Goal: Task Accomplishment & Management: Use online tool/utility

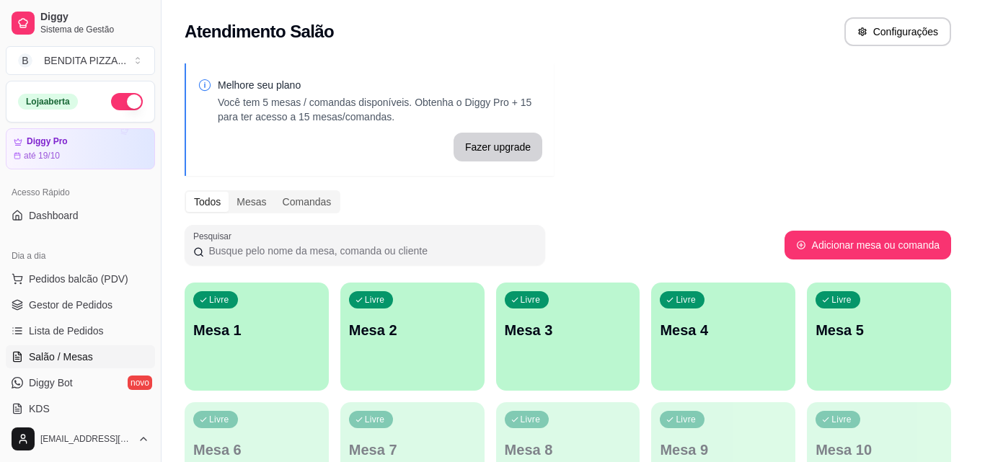
scroll to position [45, 0]
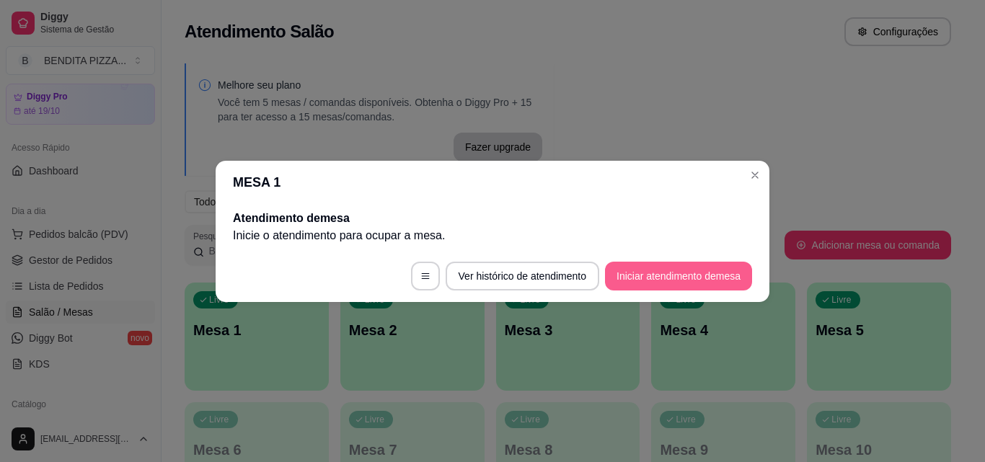
click at [707, 274] on button "Iniciar atendimento de mesa" at bounding box center [678, 276] width 147 height 29
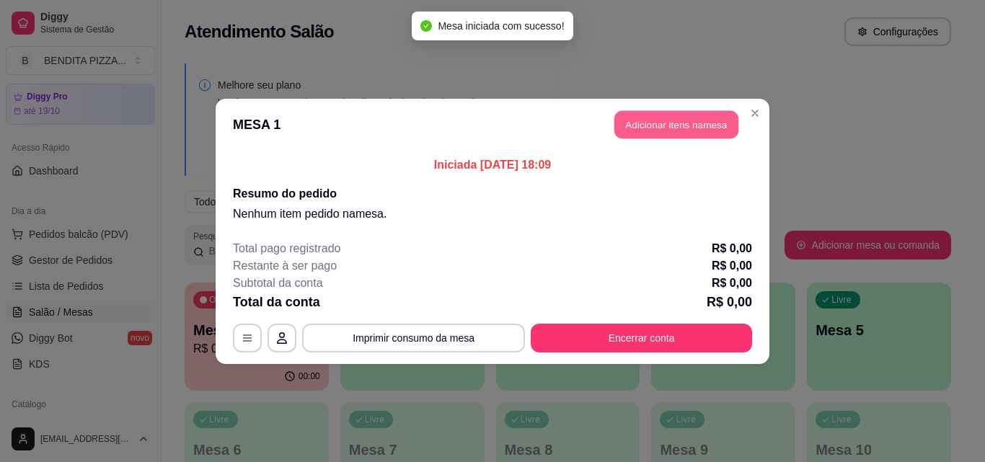
click at [686, 125] on button "Adicionar itens na mesa" at bounding box center [676, 124] width 124 height 28
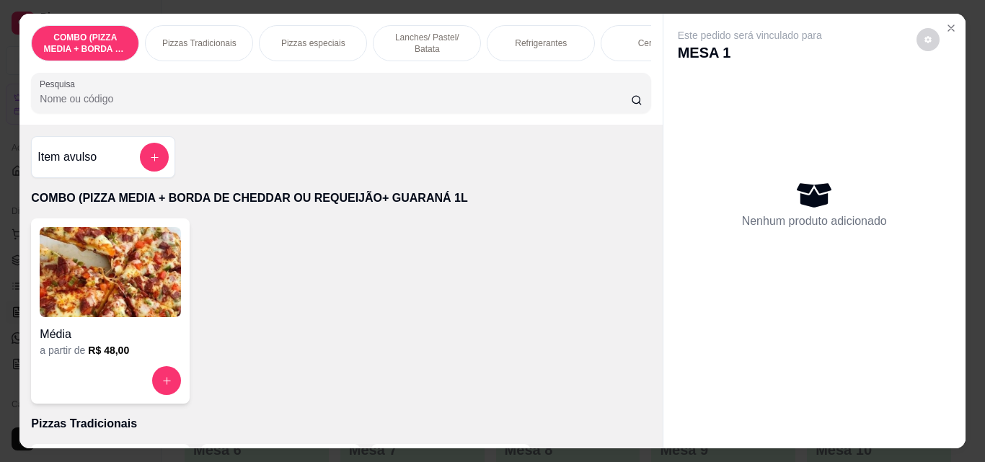
click at [203, 28] on div "Pizzas Tradicionais" at bounding box center [199, 43] width 108 height 36
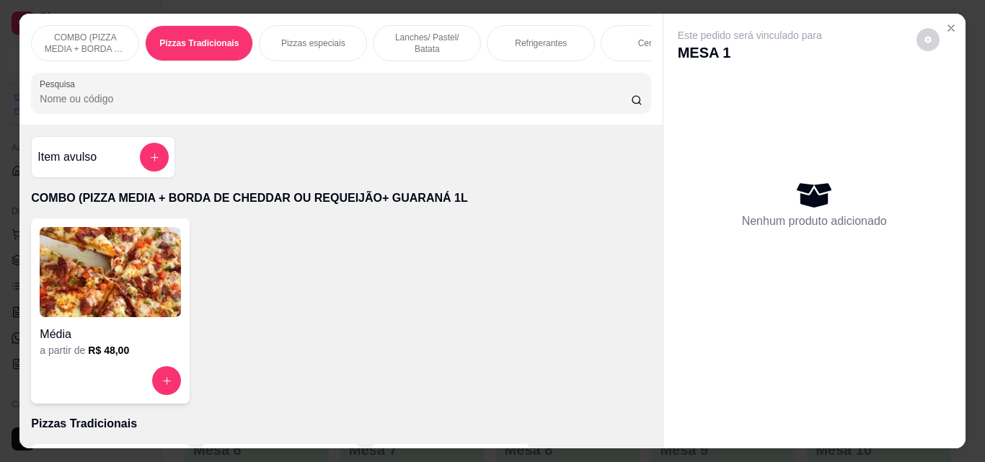
scroll to position [37, 0]
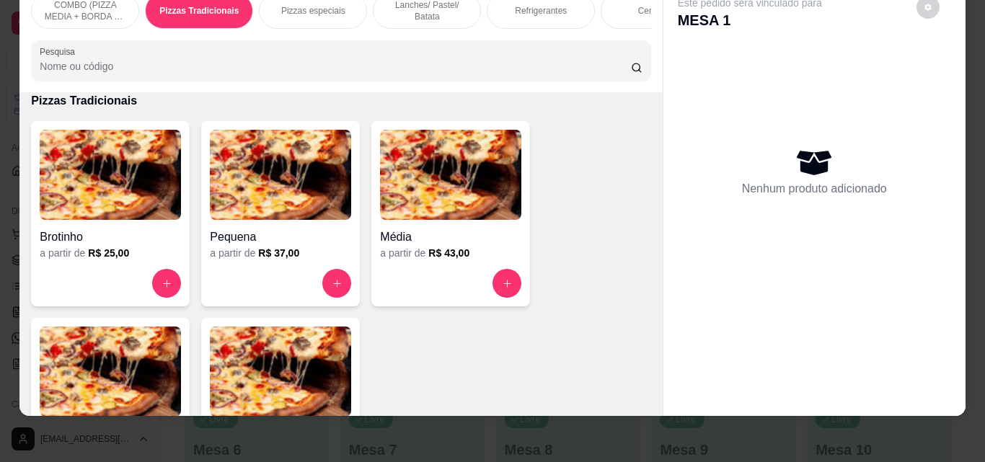
click at [288, 383] on img at bounding box center [280, 372] width 141 height 90
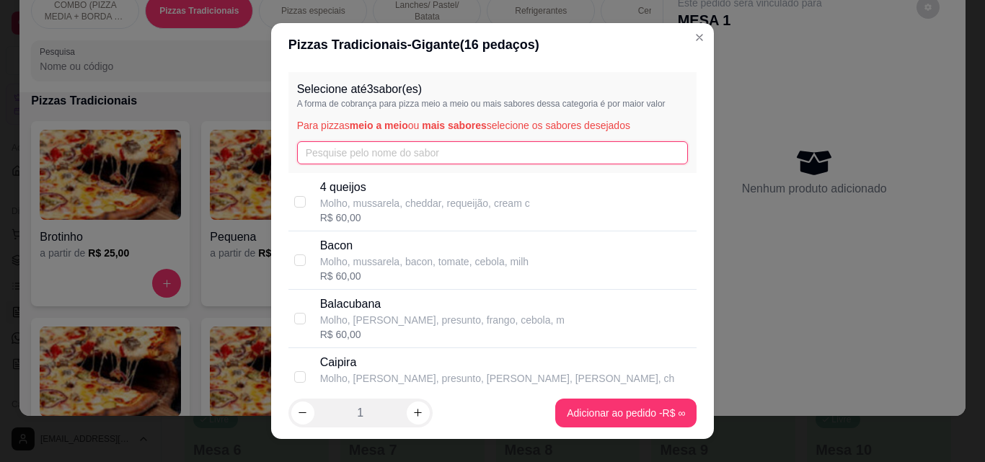
click at [338, 146] on input "text" at bounding box center [492, 152] width 391 height 23
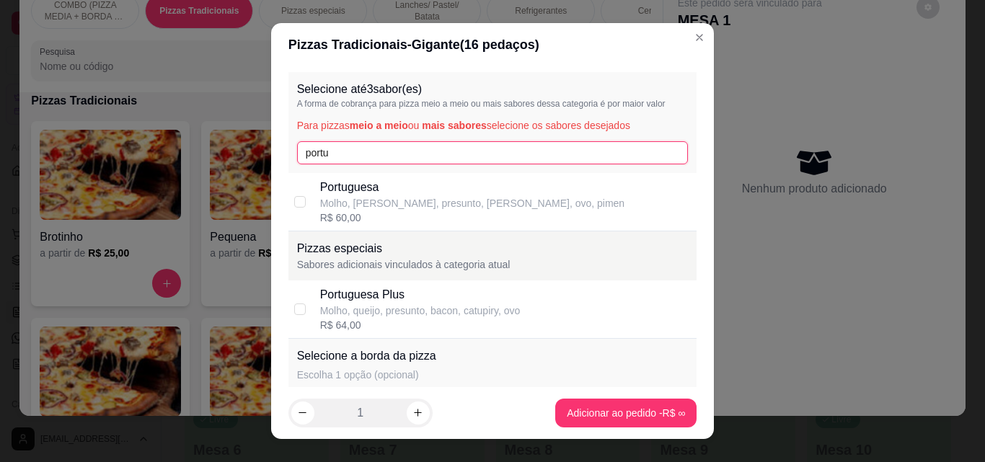
type input "portu"
click at [282, 311] on div "Selecione até 3 sabor(es) A forma de cobrança para pizza meio a meio ou mais sa…" at bounding box center [492, 226] width 443 height 321
click at [354, 293] on div "Portuguesa Plus" at bounding box center [420, 294] width 200 height 17
checkbox input "true"
click at [347, 159] on input "portu" at bounding box center [492, 152] width 391 height 23
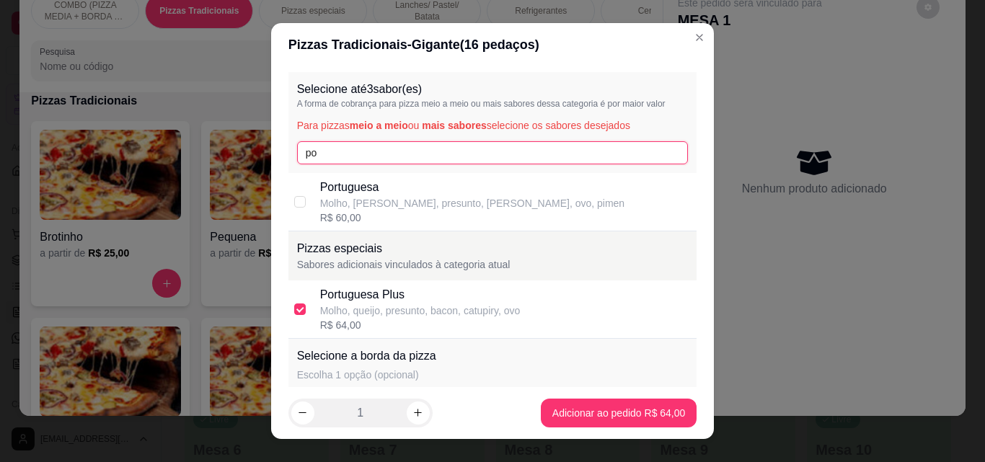
type input "p"
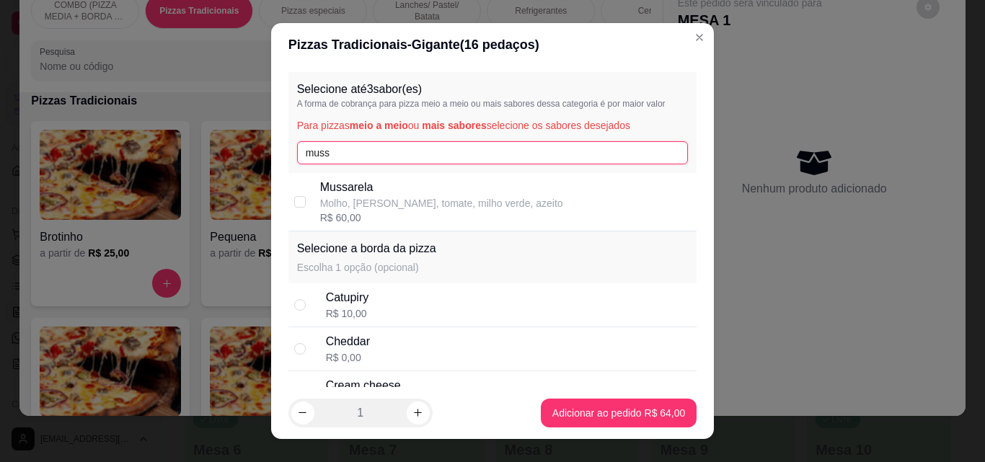
type input "muss"
click at [272, 199] on div "Selecione até 3 sabor(es) A forma de cobrança para pizza meio a meio ou mais sa…" at bounding box center [492, 226] width 443 height 321
click at [336, 195] on p "Mussarela" at bounding box center [441, 187] width 243 height 17
checkbox input "true"
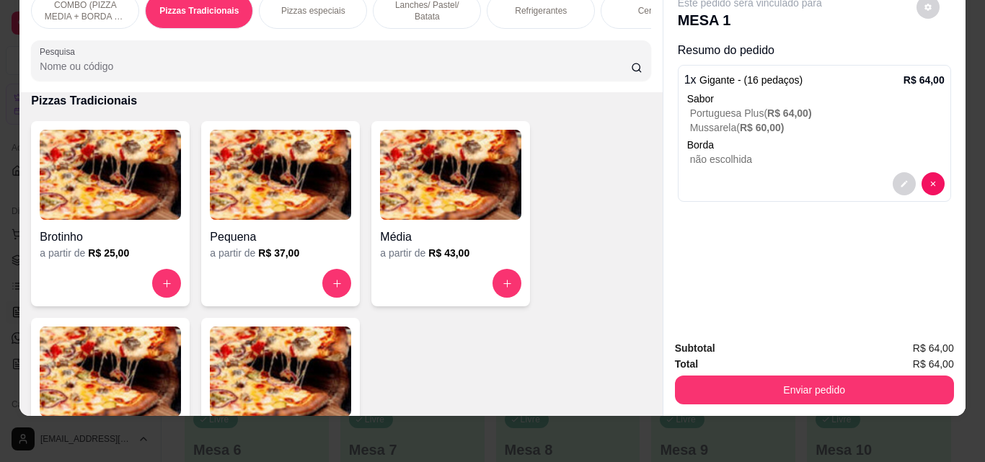
click at [503, 4] on div "Refrigerantes" at bounding box center [541, 11] width 108 height 36
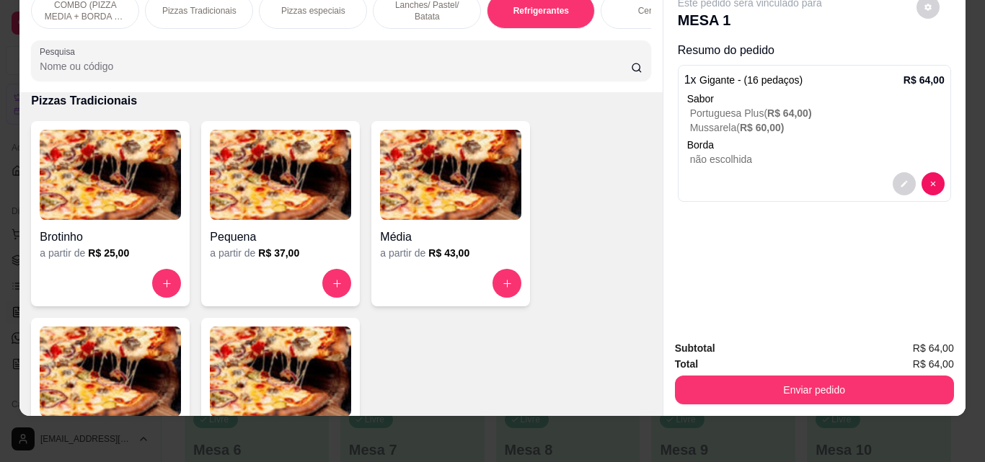
scroll to position [2226, 0]
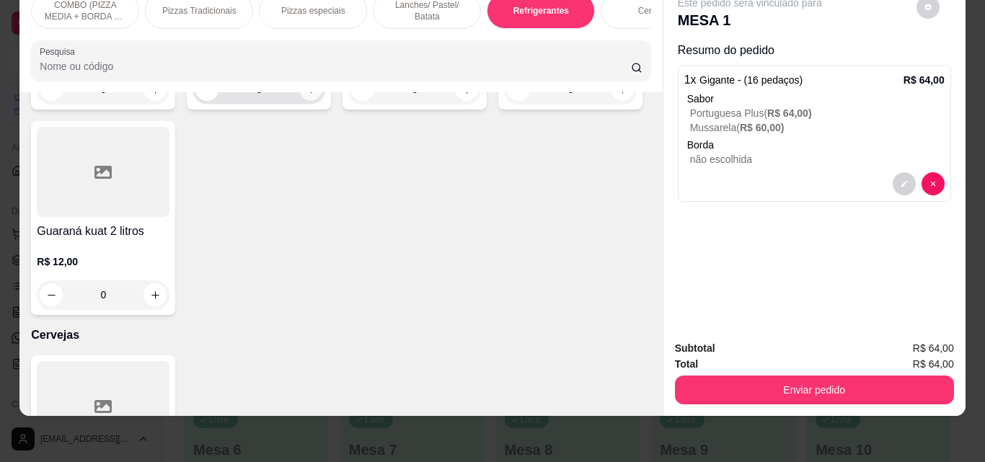
click at [306, 95] on icon "increase-product-quantity" at bounding box center [311, 89] width 11 height 11
type input "1"
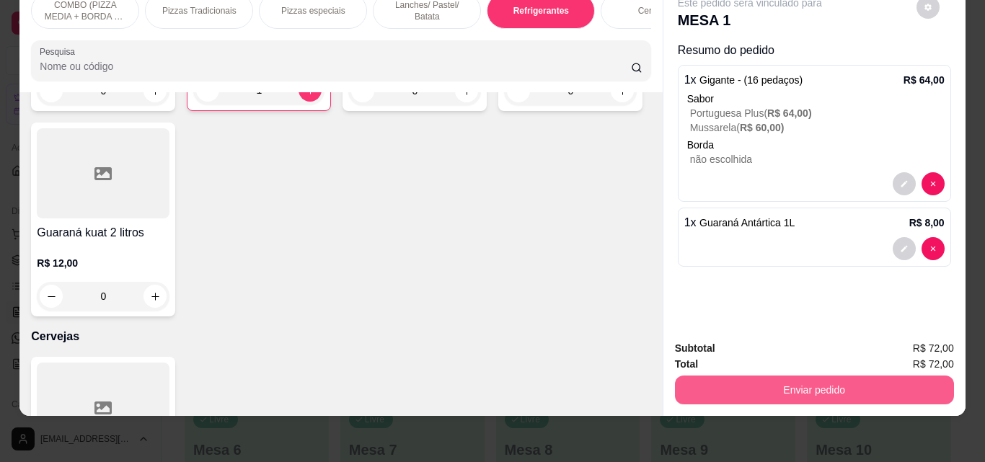
click at [805, 376] on button "Enviar pedido" at bounding box center [814, 390] width 279 height 29
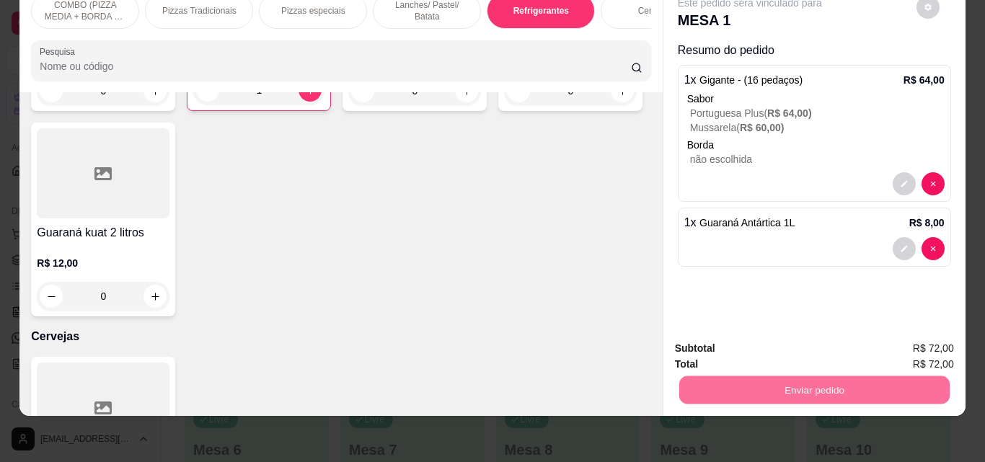
click at [844, 345] on button "Registrar cliente" at bounding box center [819, 343] width 95 height 27
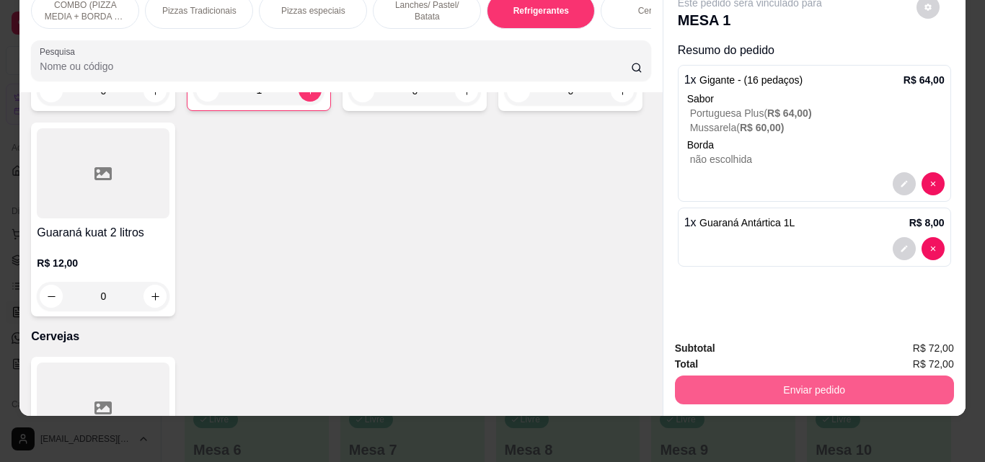
click at [781, 376] on button "Enviar pedido" at bounding box center [814, 390] width 279 height 29
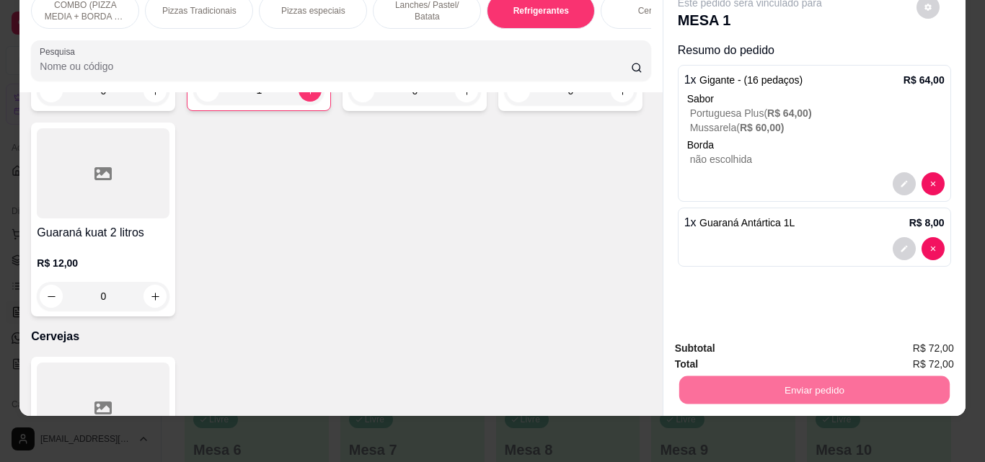
click at [906, 341] on button "Enviar pedido" at bounding box center [915, 343] width 79 height 27
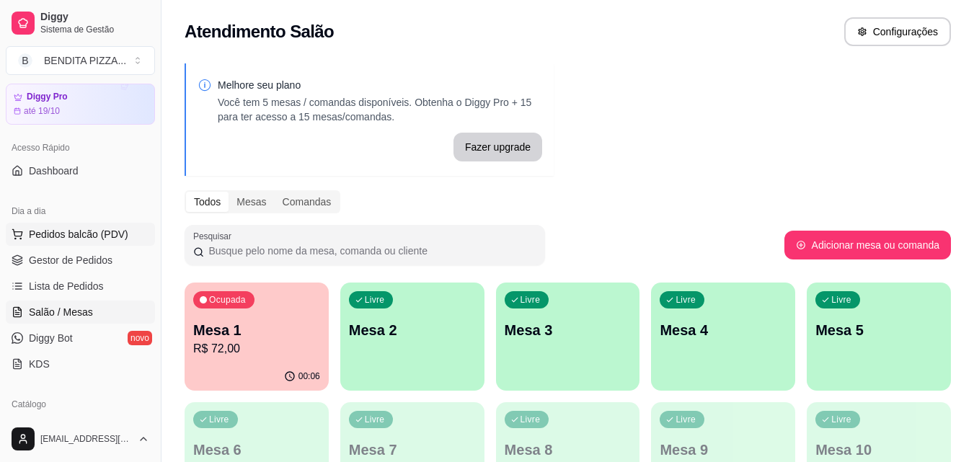
click at [118, 234] on span "Pedidos balcão (PDV)" at bounding box center [78, 234] width 99 height 14
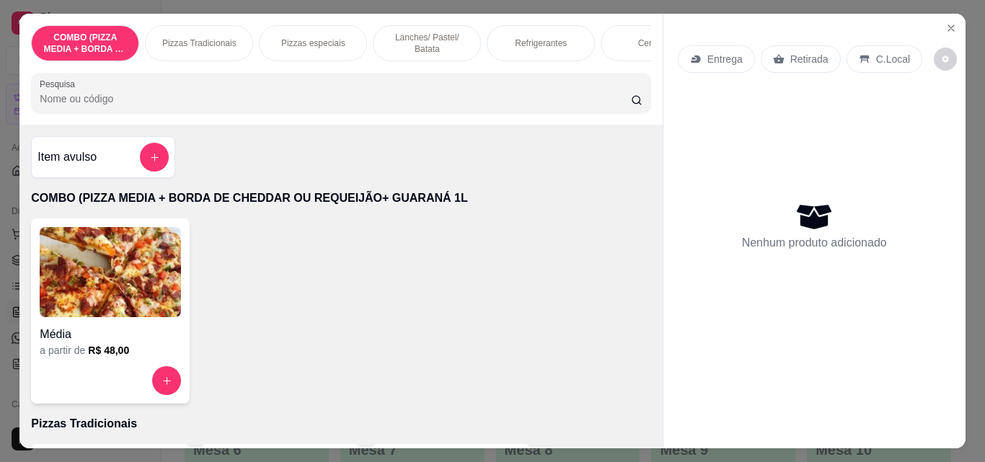
click at [194, 42] on p "Pizzas Tradicionais" at bounding box center [199, 43] width 74 height 12
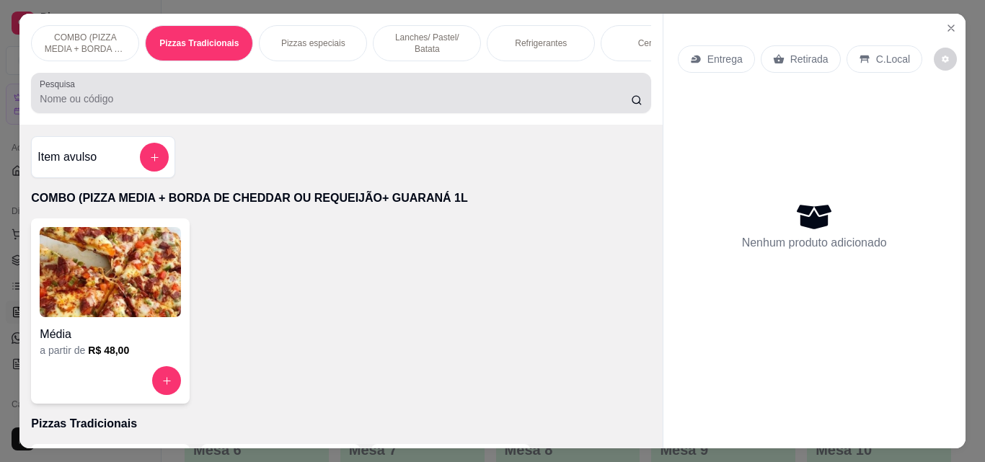
scroll to position [37, 0]
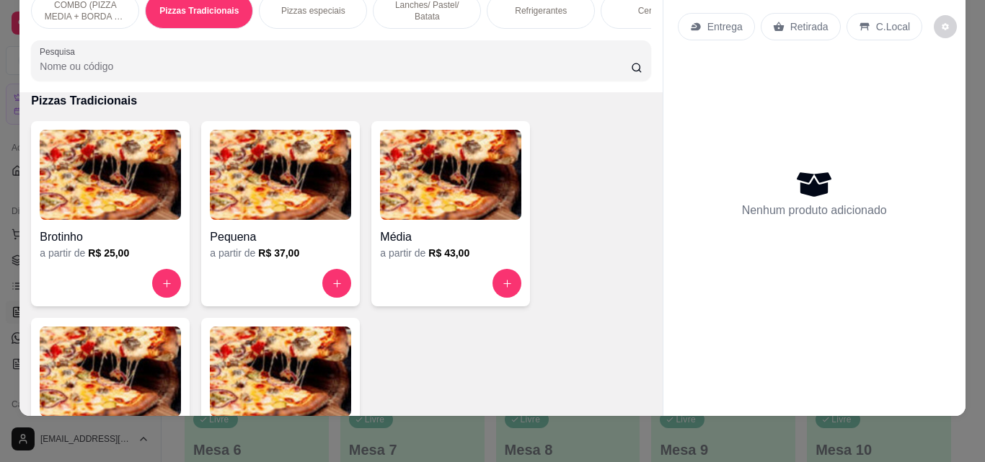
click at [150, 356] on img at bounding box center [110, 372] width 141 height 90
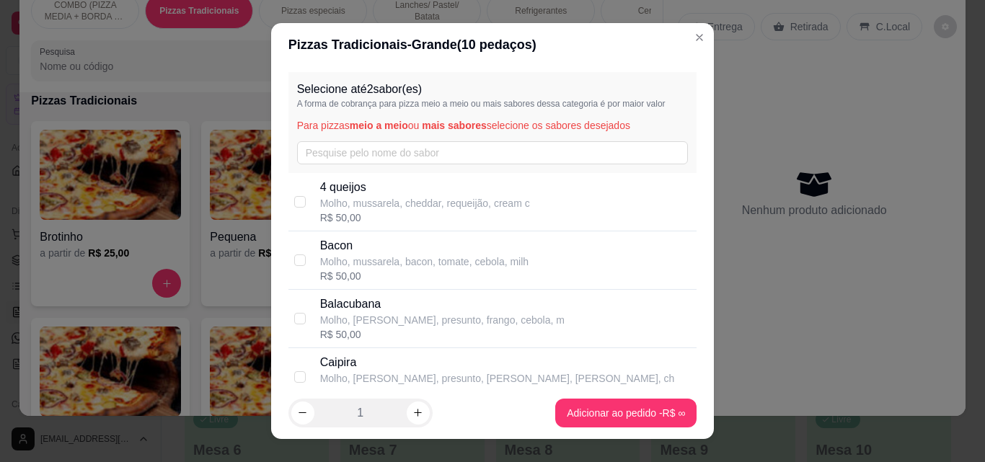
drag, startPoint x: 413, startPoint y: 211, endPoint x: 420, endPoint y: 283, distance: 71.7
click at [309, 203] on div "4 queijos Molho, mussarela, cheddar, requeijão, cream c R$ 50,00" at bounding box center [492, 202] width 409 height 58
checkbox input "true"
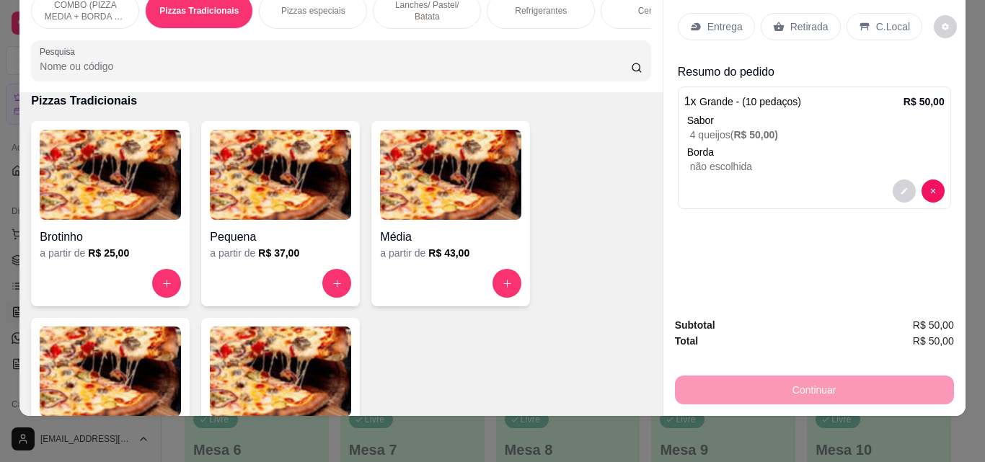
click at [777, 21] on icon at bounding box center [779, 27] width 12 height 12
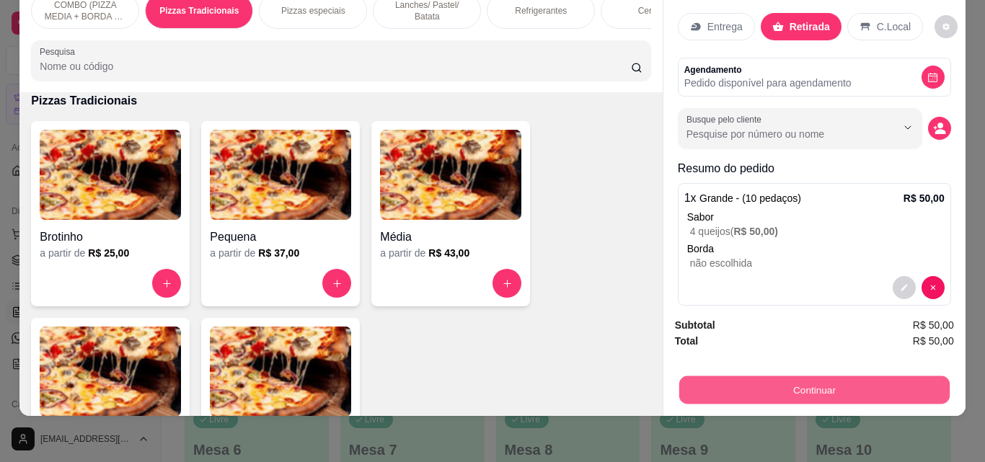
click at [758, 378] on button "Continuar" at bounding box center [813, 390] width 270 height 28
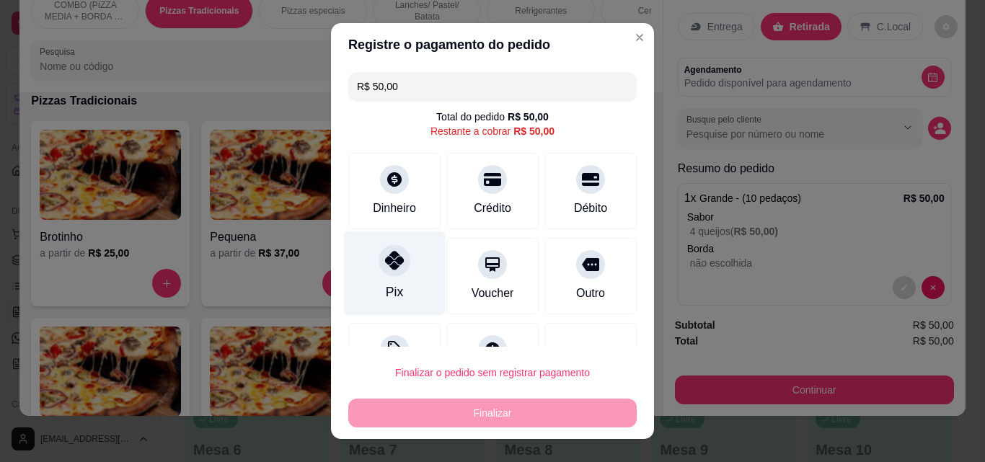
click at [399, 260] on div at bounding box center [394, 260] width 32 height 32
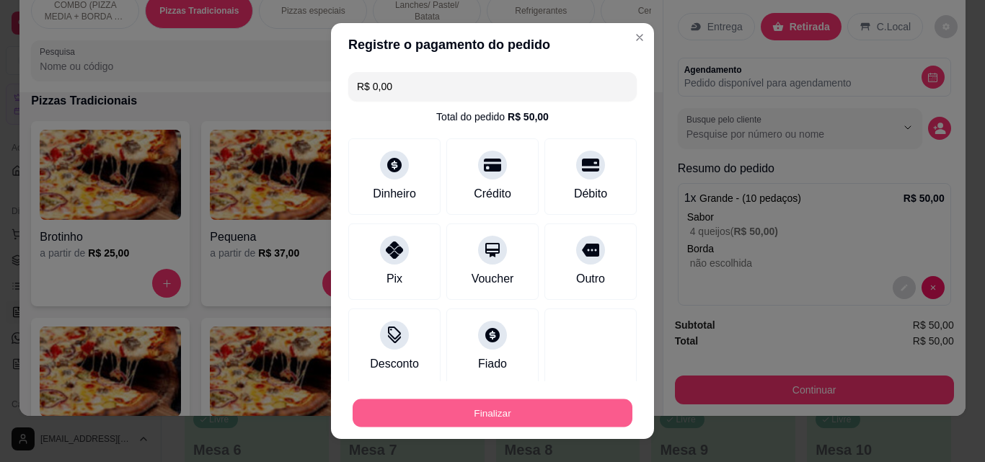
click at [537, 404] on button "Finalizar" at bounding box center [492, 413] width 280 height 28
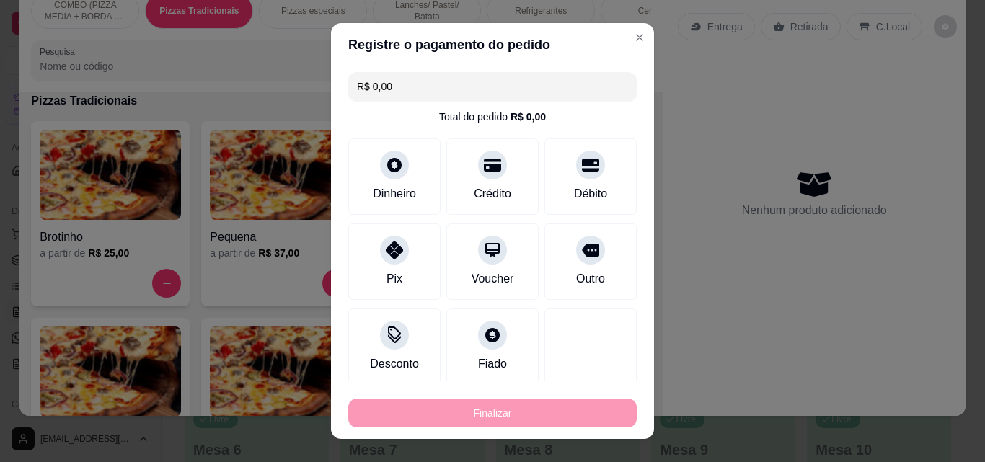
type input "-R$ 50,00"
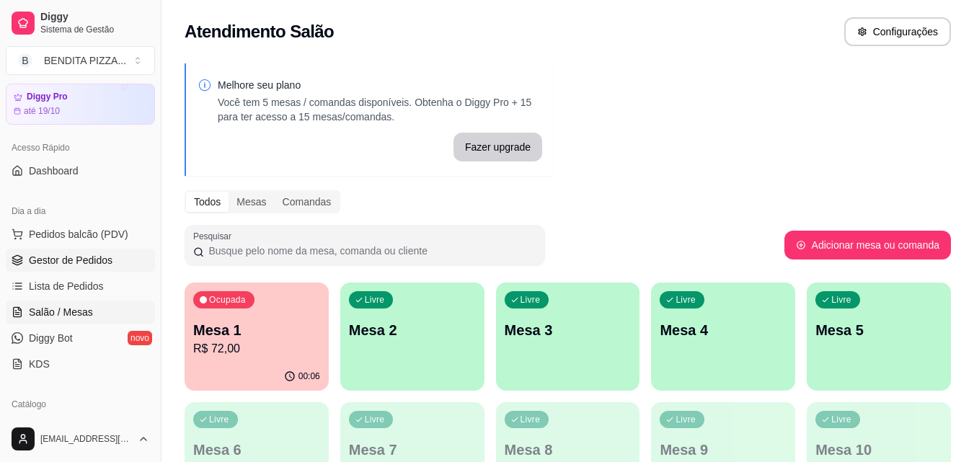
click at [131, 254] on link "Gestor de Pedidos" at bounding box center [80, 260] width 149 height 23
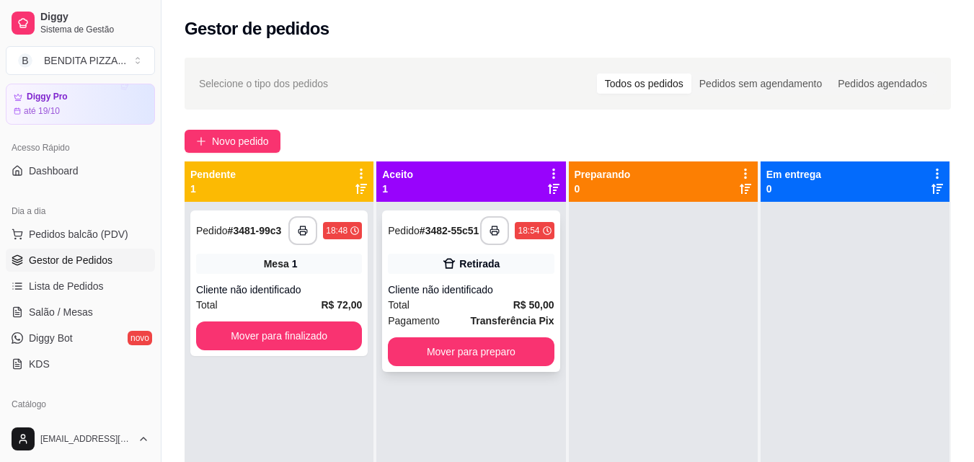
click at [535, 342] on div "**********" at bounding box center [470, 290] width 177 height 161
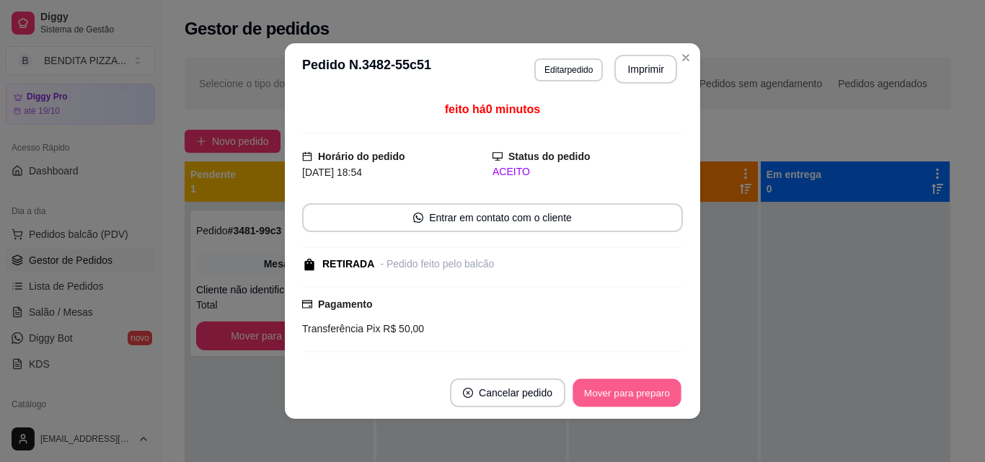
click at [641, 396] on button "Mover para preparo" at bounding box center [626, 393] width 108 height 28
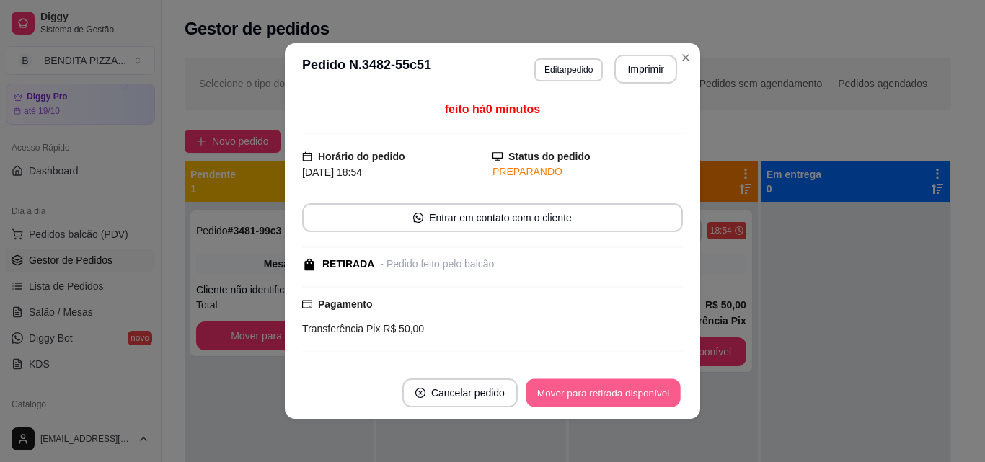
click at [641, 396] on button "Mover para retirada disponível" at bounding box center [602, 393] width 154 height 28
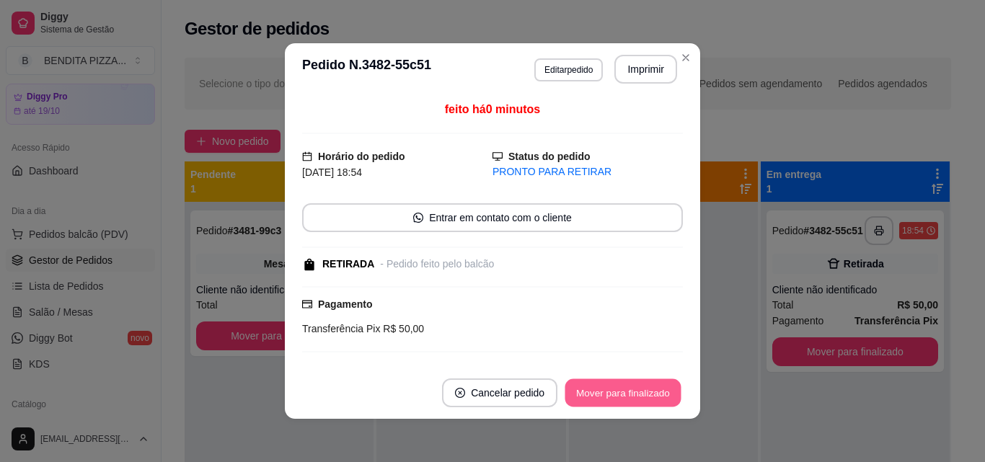
click at [641, 396] on button "Mover para finalizado" at bounding box center [623, 393] width 116 height 28
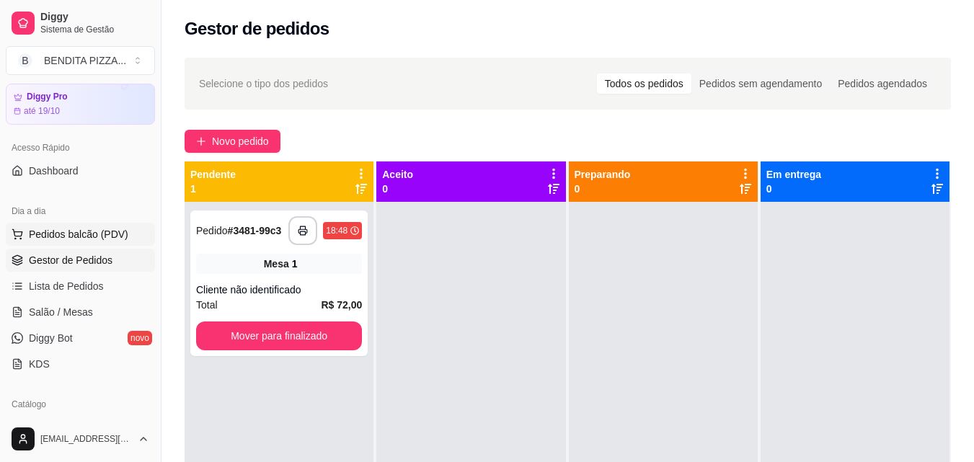
click at [74, 236] on span "Pedidos balcão (PDV)" at bounding box center [78, 234] width 99 height 14
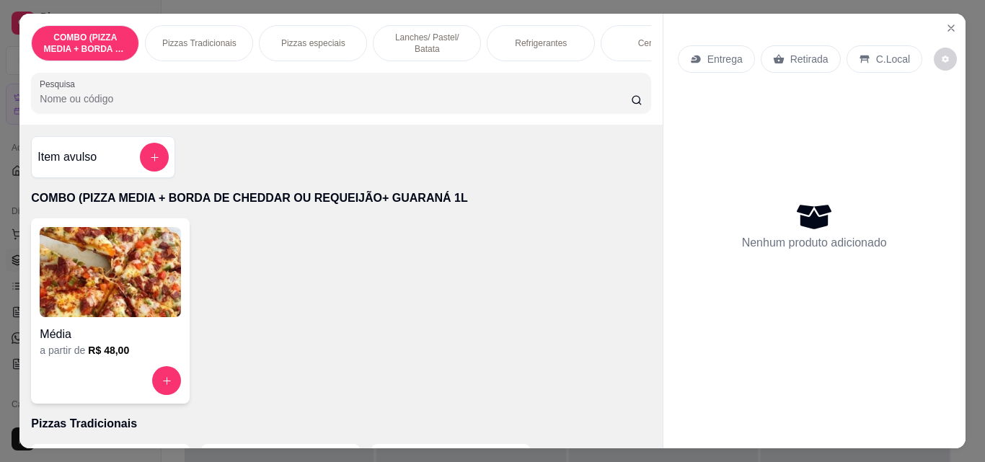
click at [412, 38] on p "Lanches/ Pastel/ Batata" at bounding box center [427, 43] width 84 height 23
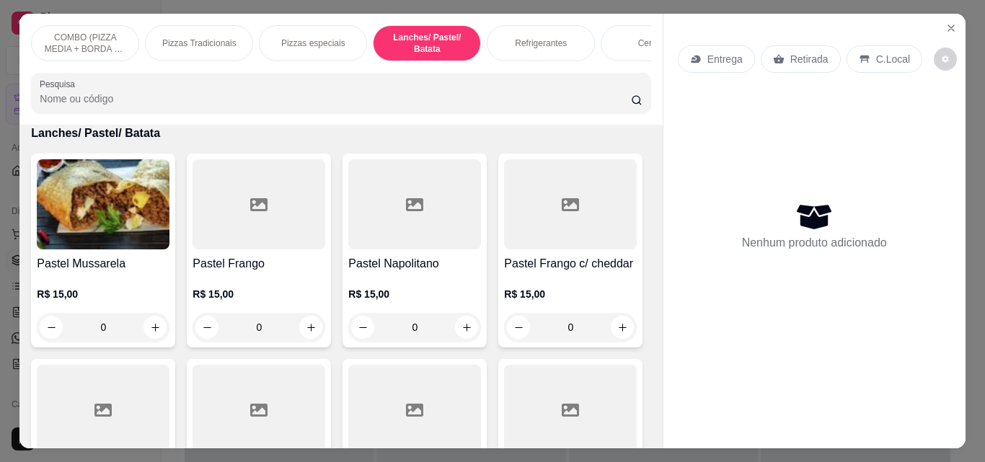
scroll to position [37, 0]
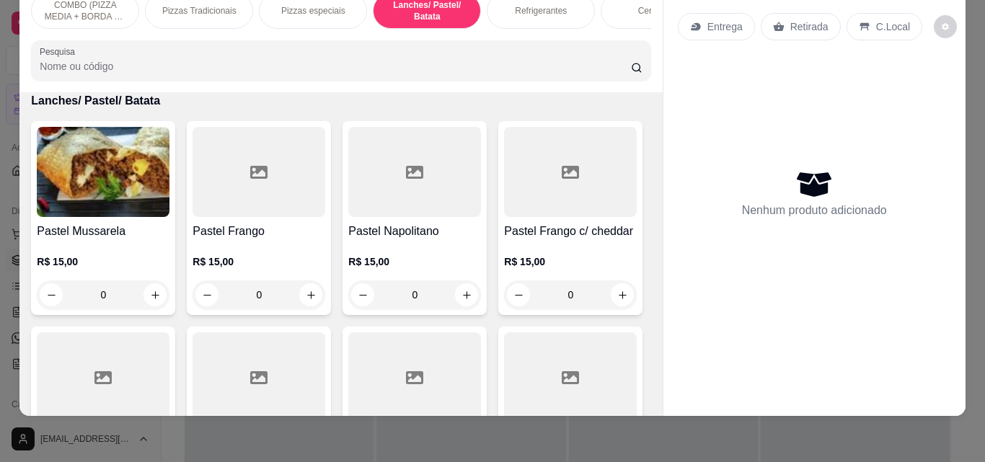
click at [645, 327] on div "Item avulso COMBO (PIZZA MEDIA + BORDA DE CHEDDAR OU REQUEIJÃO+ GUARANÁ 1L Médi…" at bounding box center [340, 254] width 642 height 324
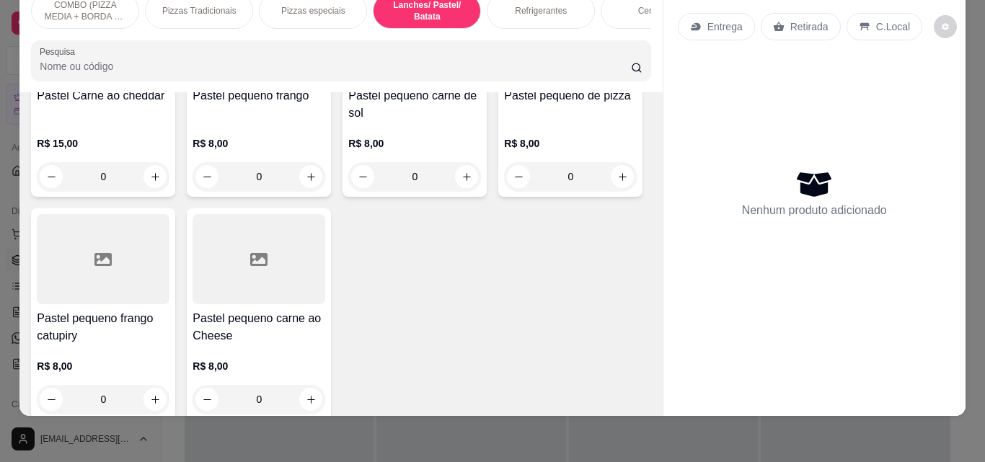
scroll to position [1955, 0]
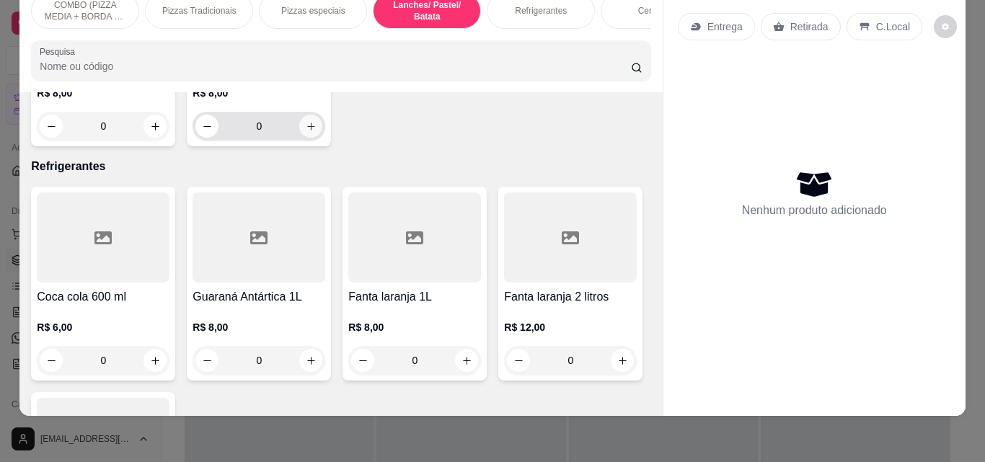
click at [306, 132] on icon "increase-product-quantity" at bounding box center [311, 126] width 11 height 11
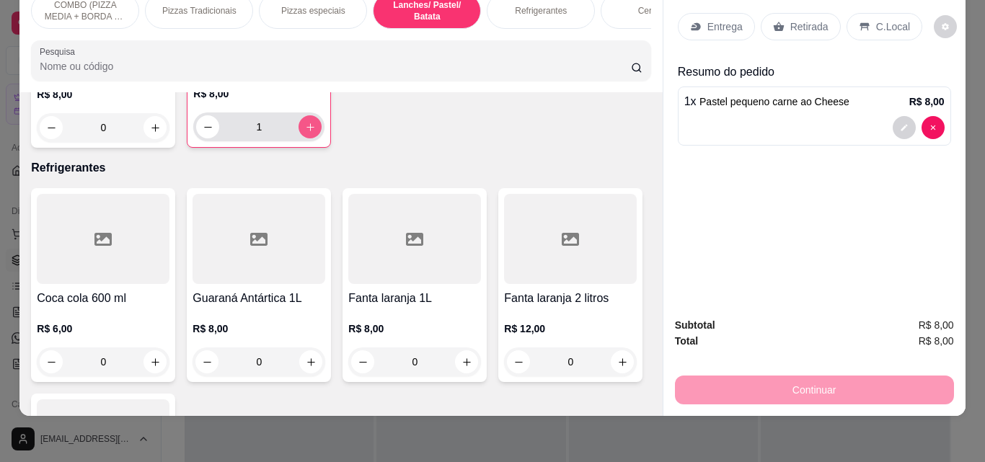
click at [305, 133] on icon "increase-product-quantity" at bounding box center [310, 127] width 11 height 11
click at [299, 138] on button "increase-product-quantity" at bounding box center [310, 127] width 22 height 22
type input "3"
click at [773, 21] on icon at bounding box center [779, 27] width 12 height 12
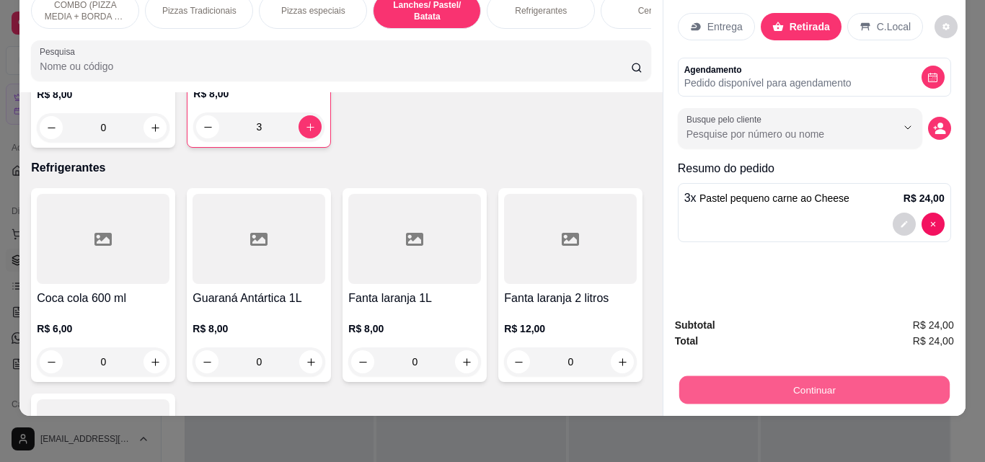
click at [866, 379] on button "Continuar" at bounding box center [813, 390] width 270 height 28
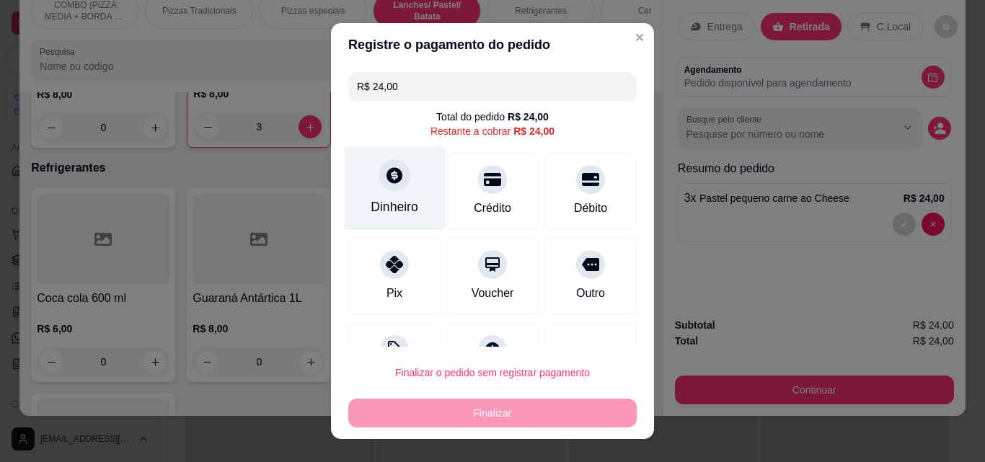
click at [386, 168] on icon at bounding box center [394, 175] width 16 height 16
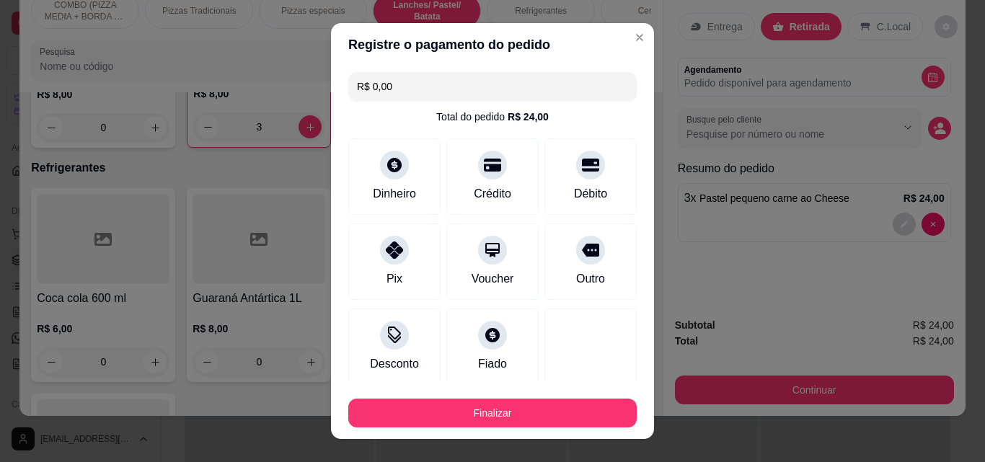
type input "R$ 0,00"
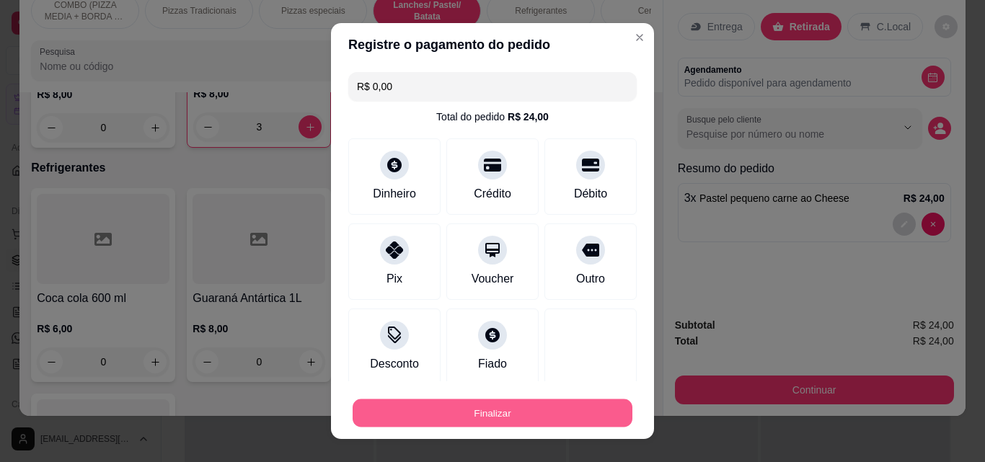
click at [598, 414] on button "Finalizar" at bounding box center [492, 413] width 280 height 28
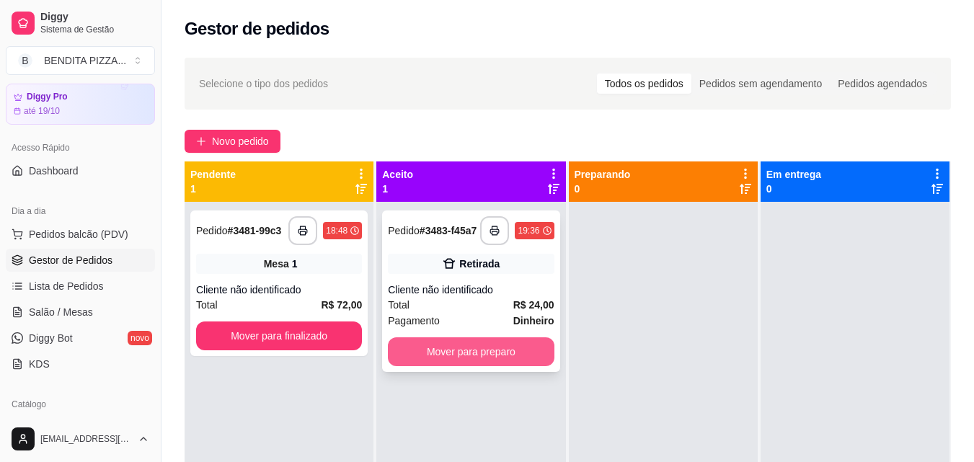
click at [443, 349] on button "Mover para preparo" at bounding box center [471, 351] width 166 height 29
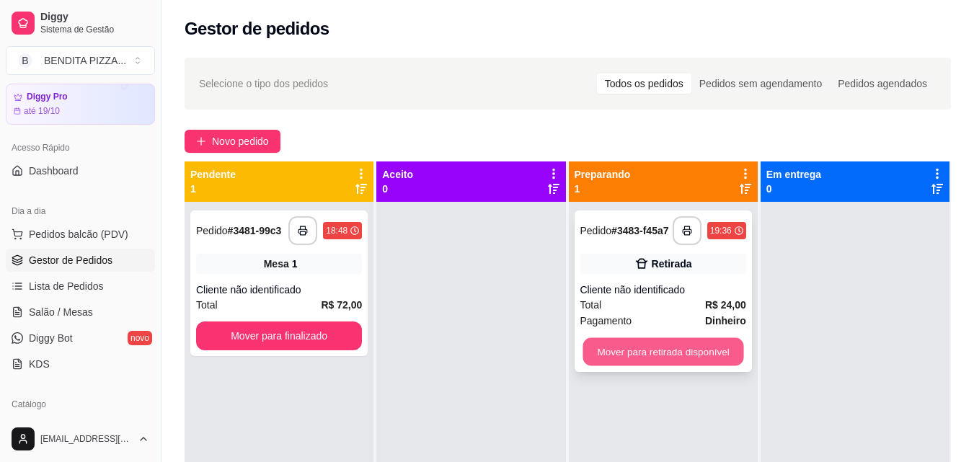
click at [671, 353] on button "Mover para retirada disponível" at bounding box center [662, 352] width 161 height 28
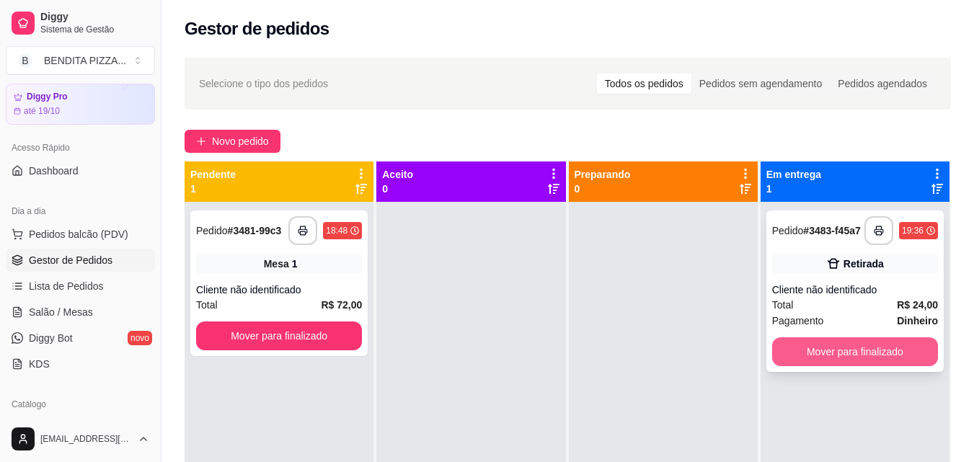
click at [855, 353] on button "Mover para finalizado" at bounding box center [855, 351] width 166 height 29
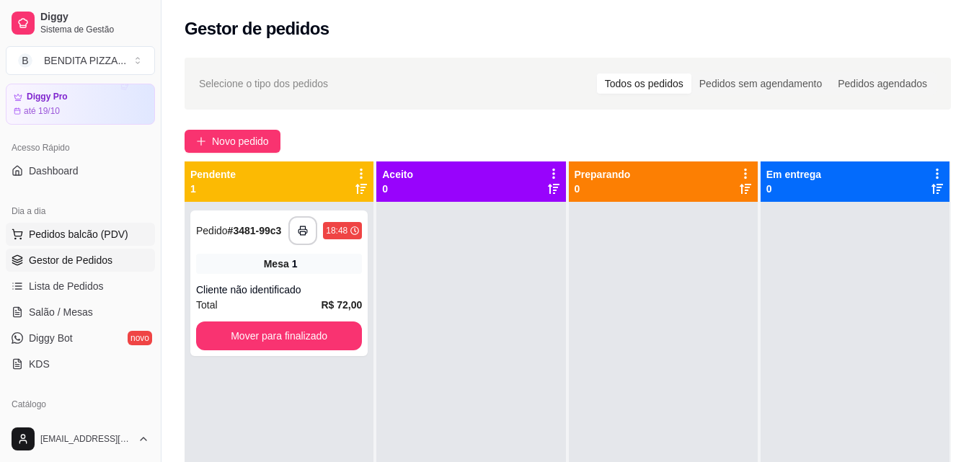
click at [112, 226] on button "Pedidos balcão (PDV)" at bounding box center [80, 234] width 149 height 23
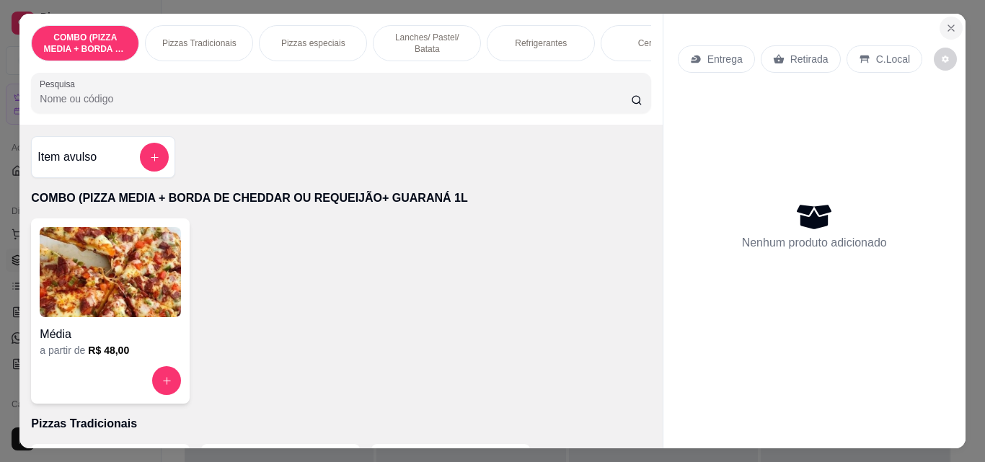
click at [946, 22] on icon "Close" at bounding box center [951, 28] width 12 height 12
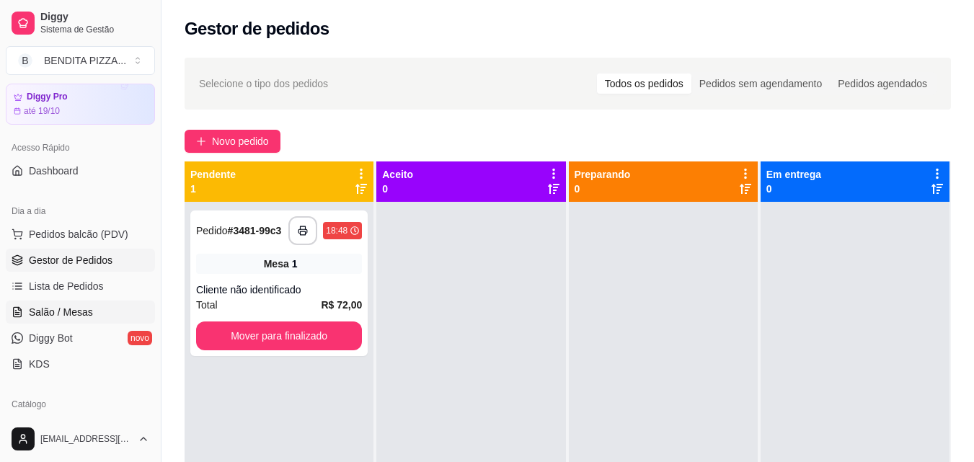
click at [85, 310] on span "Salão / Mesas" at bounding box center [61, 312] width 64 height 14
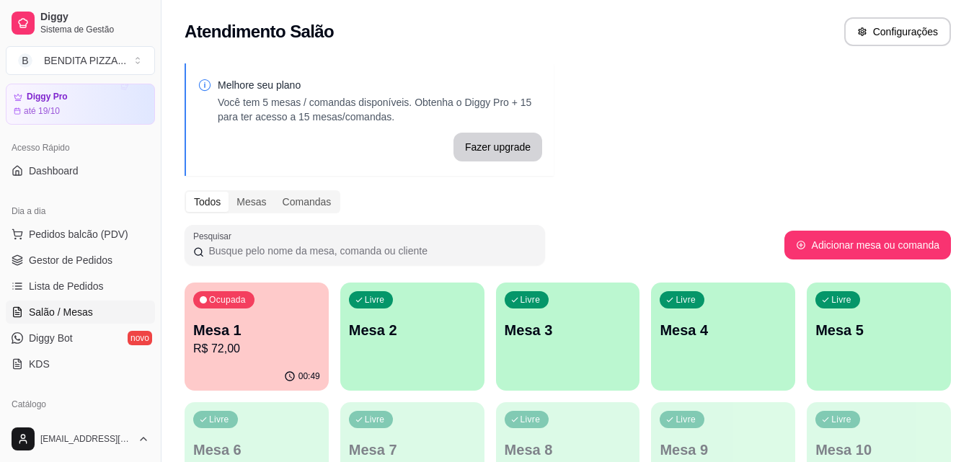
click at [265, 347] on p "R$ 72,00" at bounding box center [256, 348] width 127 height 17
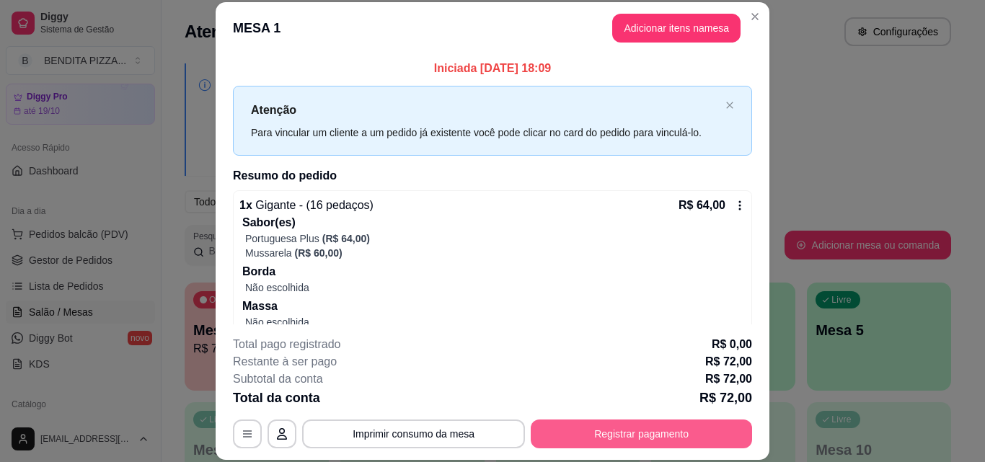
click at [673, 426] on button "Registrar pagamento" at bounding box center [641, 434] width 221 height 29
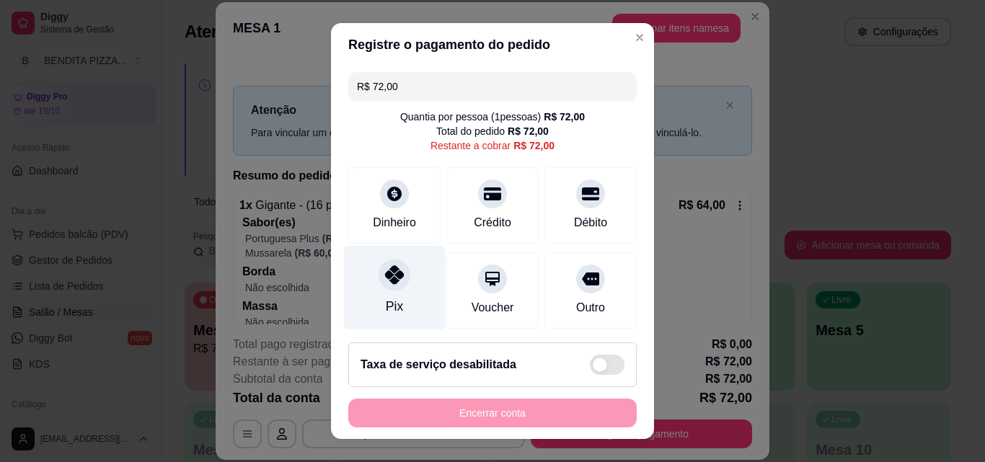
click at [356, 313] on div "Pix" at bounding box center [395, 288] width 102 height 84
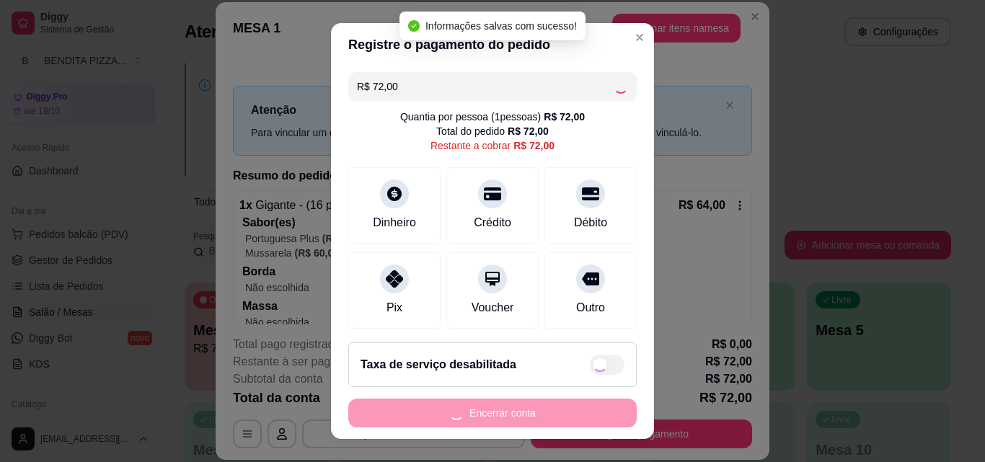
type input "R$ 0,00"
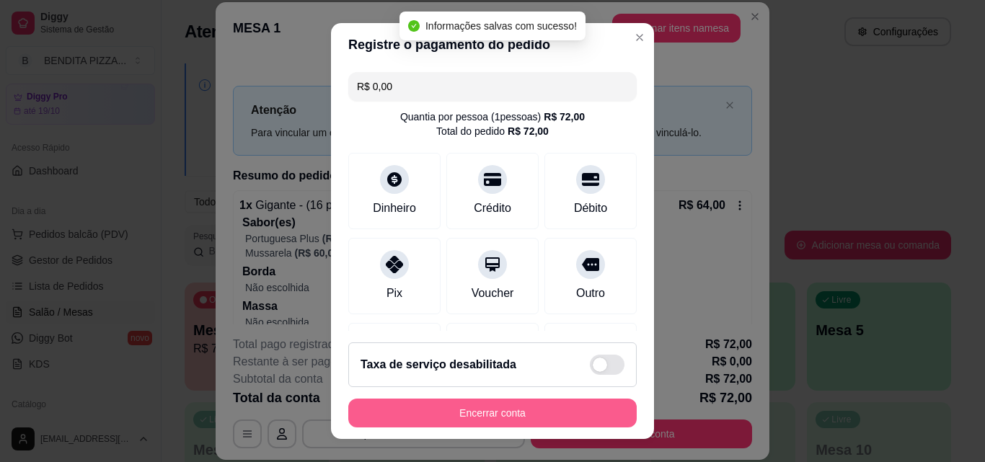
click at [480, 409] on button "Encerrar conta" at bounding box center [492, 413] width 288 height 29
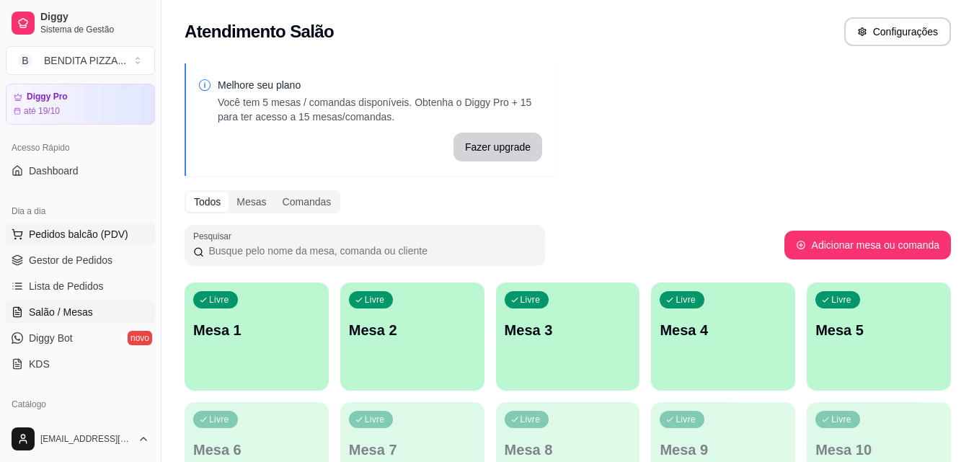
click at [91, 224] on button "Pedidos balcão (PDV)" at bounding box center [80, 234] width 149 height 23
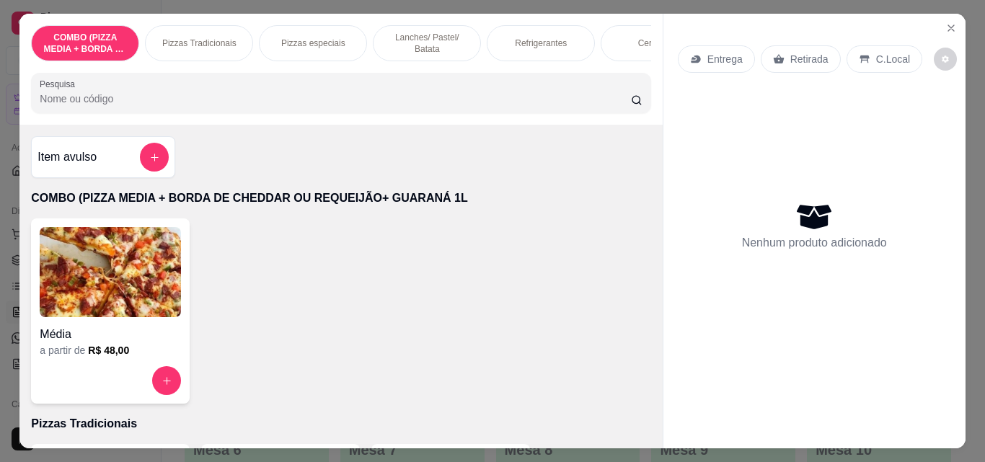
click at [238, 43] on div "Pizzas Tradicionais" at bounding box center [199, 43] width 108 height 36
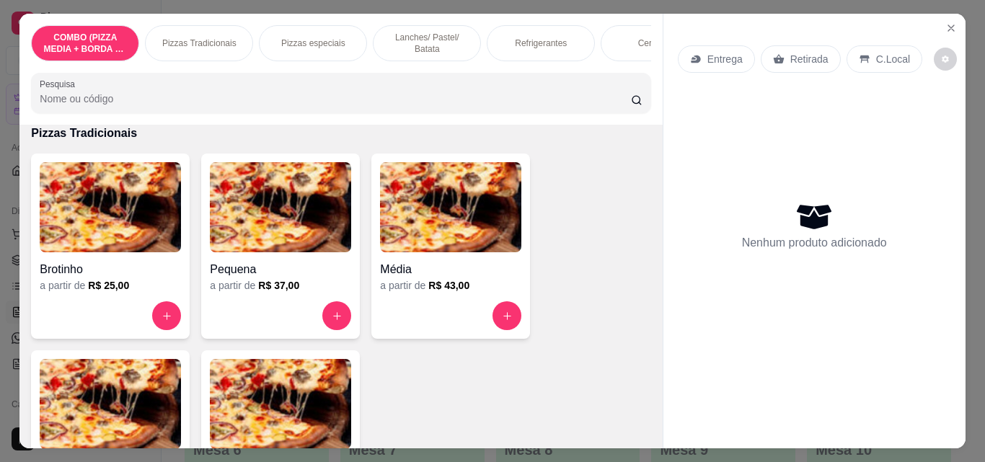
scroll to position [37, 0]
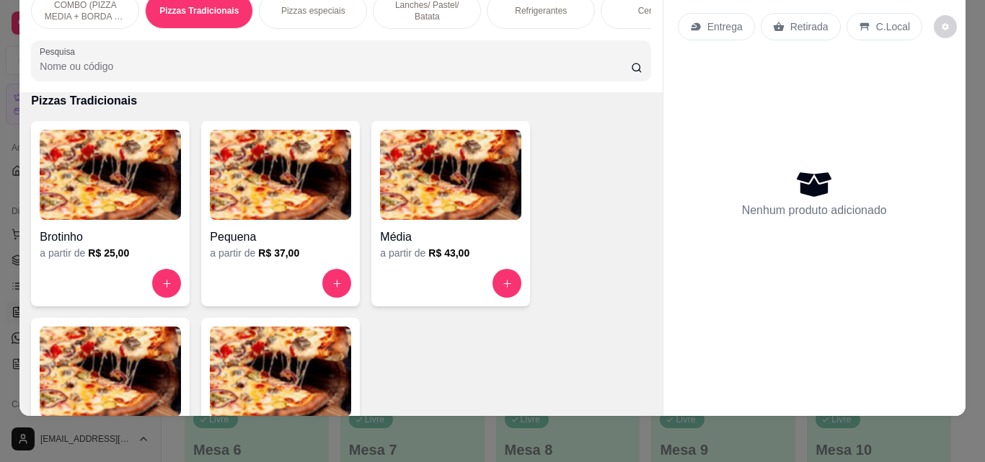
click at [168, 374] on img at bounding box center [110, 372] width 141 height 90
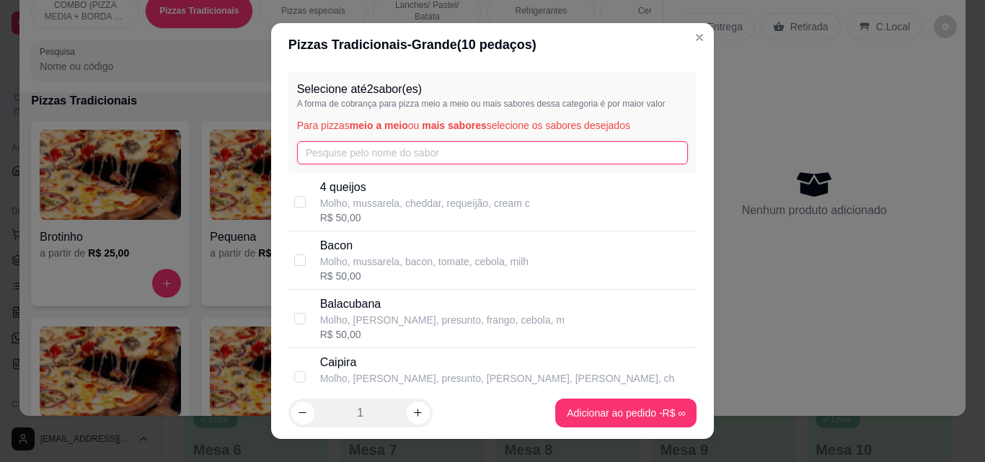
click at [457, 151] on input "text" at bounding box center [492, 152] width 391 height 23
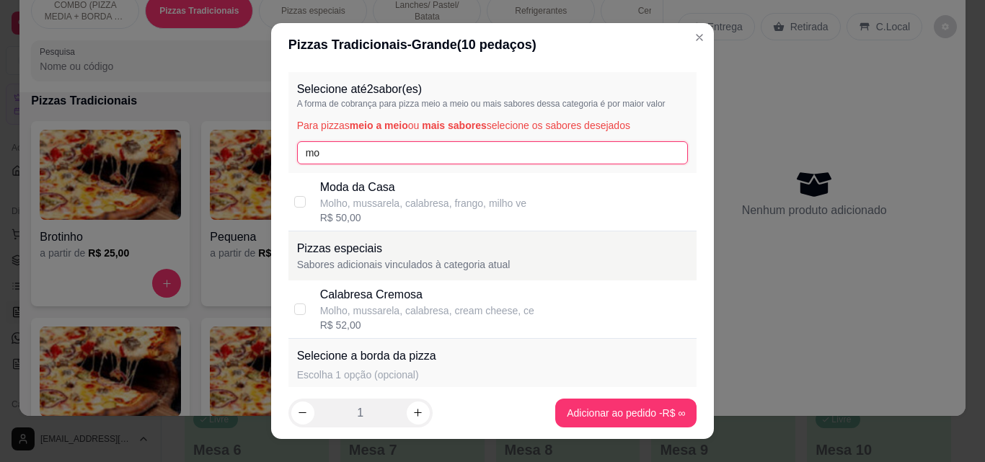
click at [457, 151] on input "mo" at bounding box center [492, 152] width 391 height 23
type input "mo"
click at [438, 213] on div "R$ 50,00" at bounding box center [423, 217] width 206 height 14
checkbox input "true"
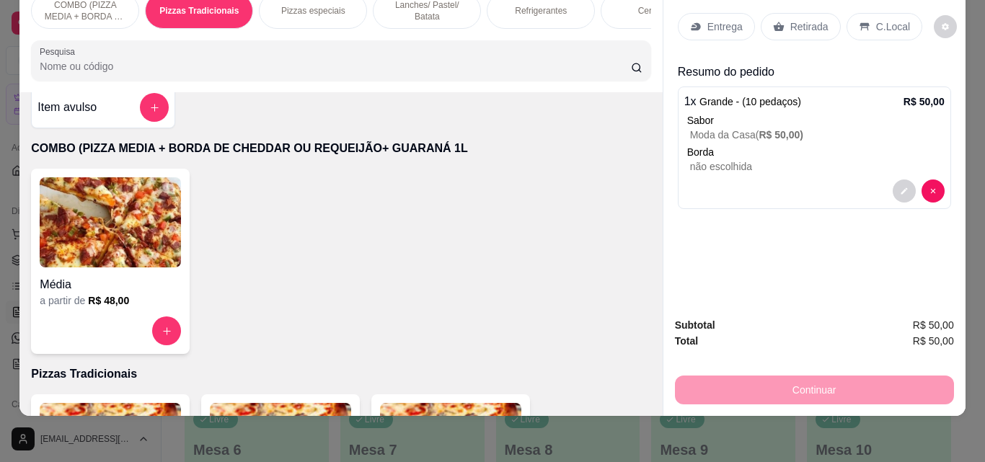
scroll to position [0, 0]
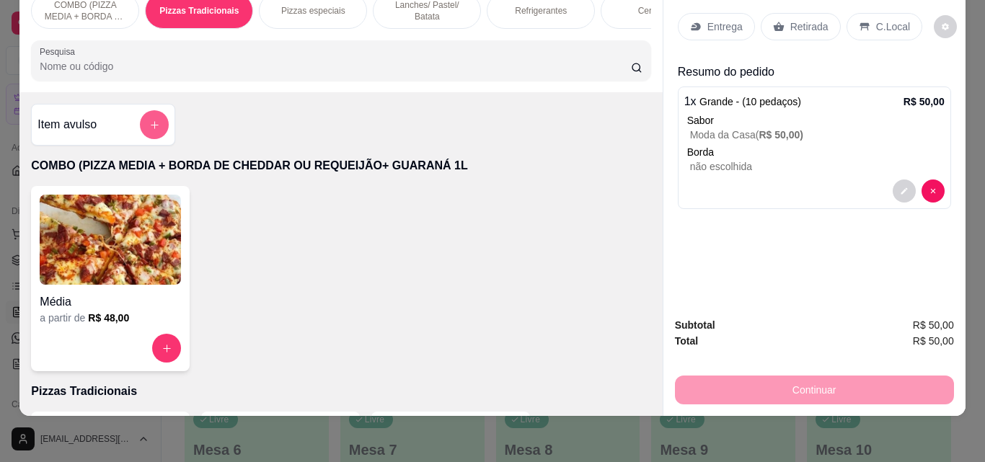
click at [148, 119] on button "add-separate-item" at bounding box center [154, 124] width 29 height 29
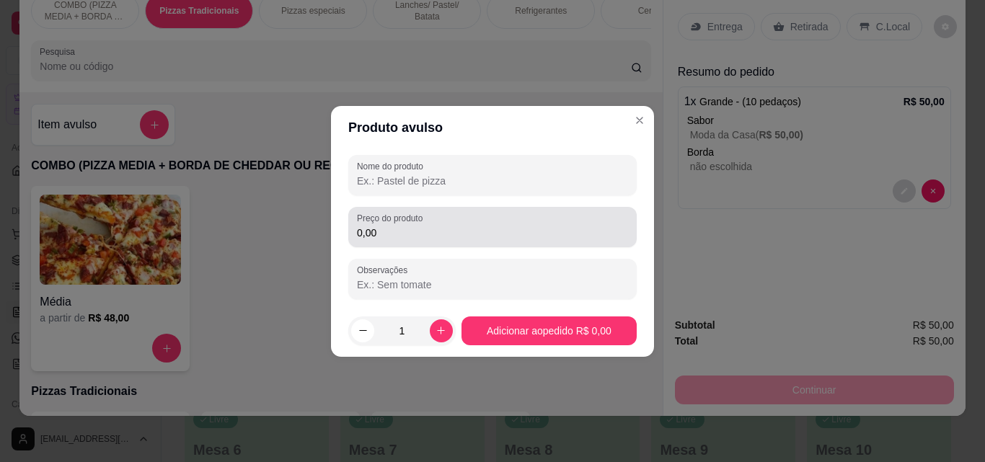
click at [437, 213] on div "0,00" at bounding box center [492, 227] width 271 height 29
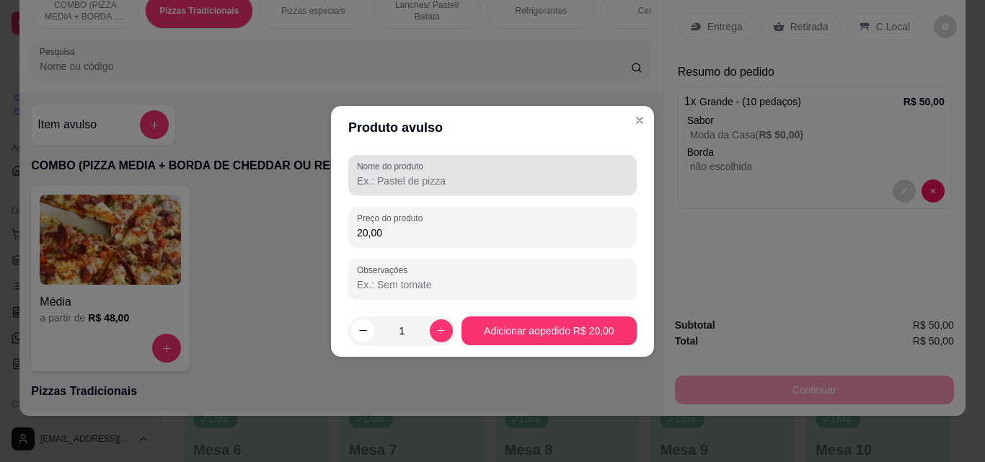
type input "20,00"
click at [425, 172] on label "Nome do produto" at bounding box center [392, 166] width 71 height 12
click at [425, 174] on input "Nome do produto" at bounding box center [492, 181] width 271 height 14
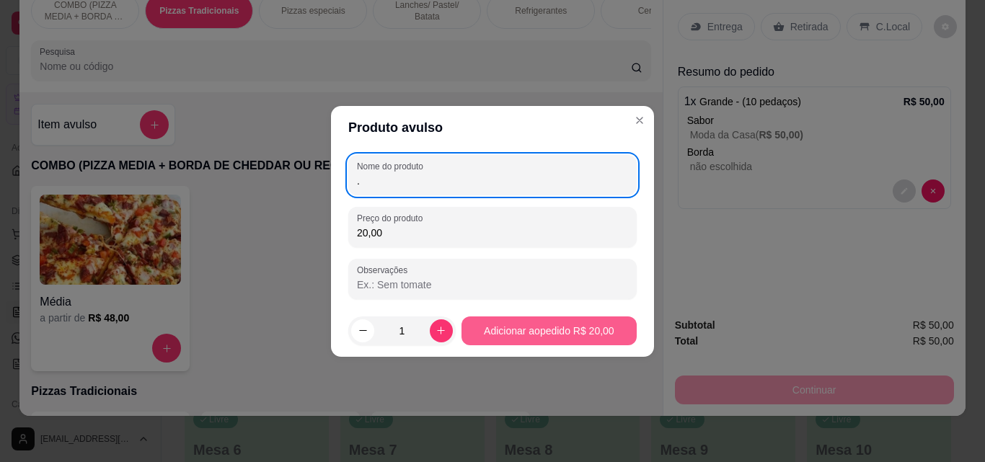
type input "."
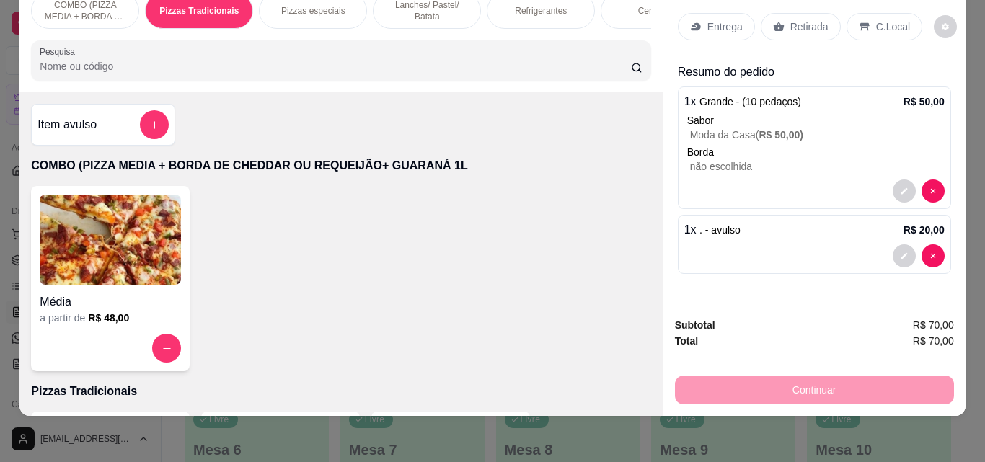
click at [727, 13] on div "Entrega" at bounding box center [716, 26] width 77 height 27
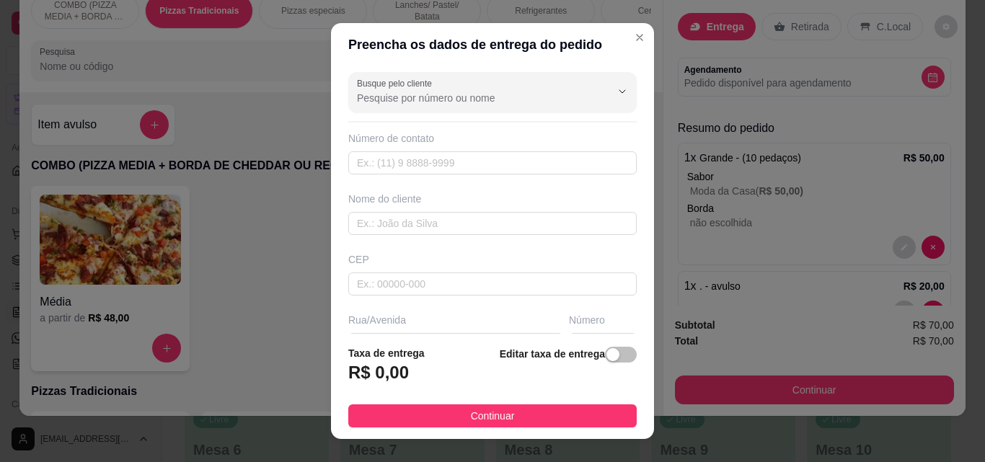
click at [533, 427] on footer "Taxa de entrega R$ 0,00 Editar taxa de entrega Continuar" at bounding box center [492, 386] width 323 height 105
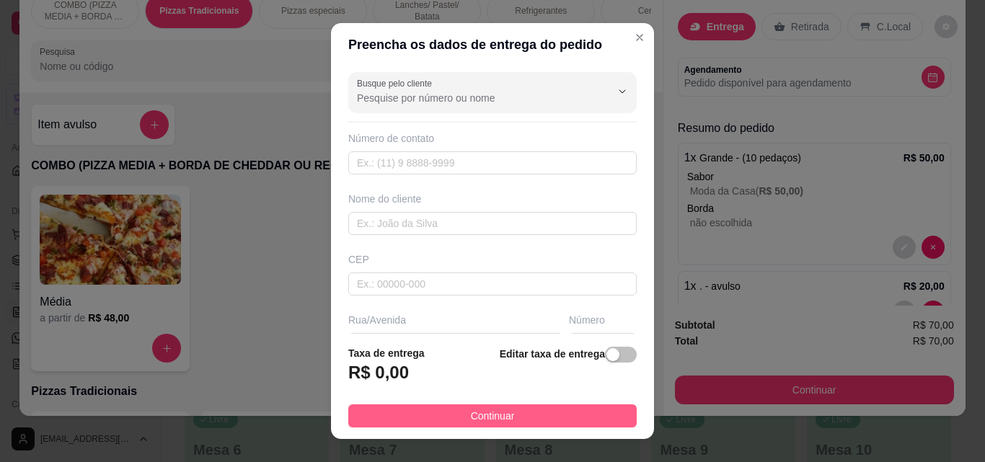
click at [538, 414] on button "Continuar" at bounding box center [492, 415] width 288 height 23
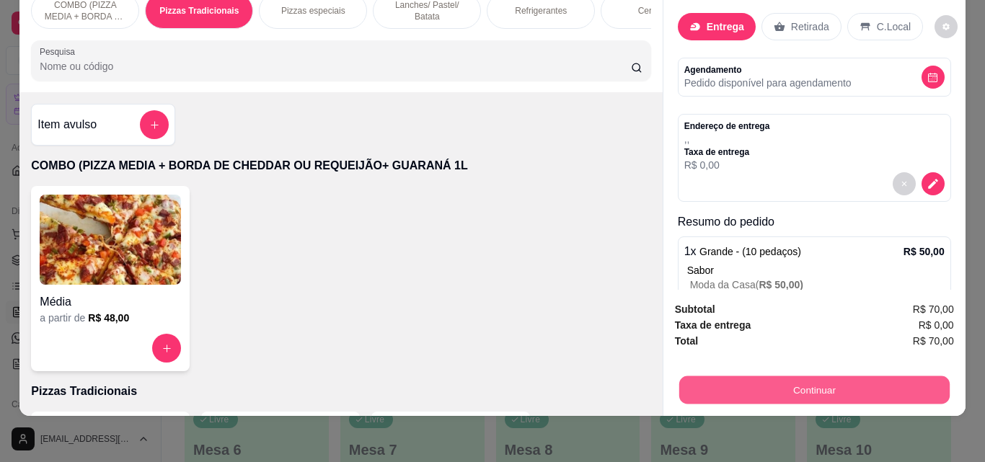
click at [738, 376] on button "Continuar" at bounding box center [813, 390] width 270 height 28
click at [755, 376] on button "Continuar" at bounding box center [813, 390] width 270 height 28
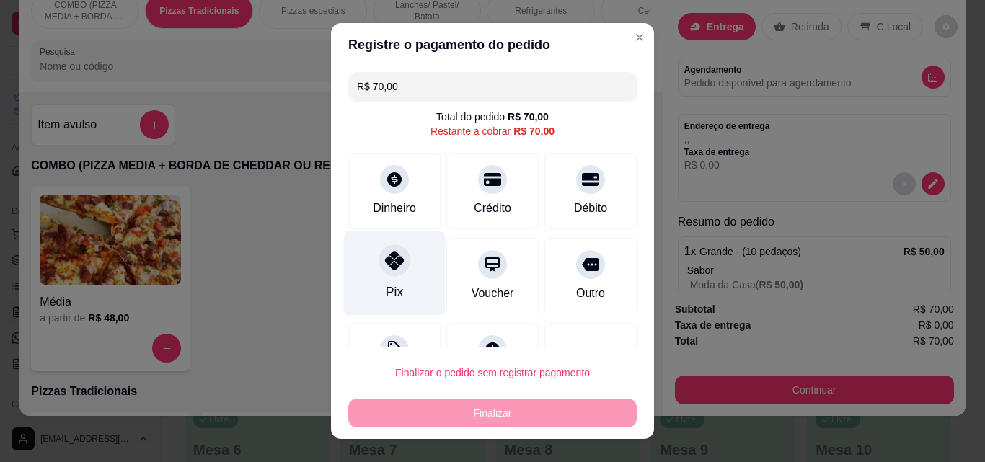
click at [386, 290] on div "Pix" at bounding box center [394, 292] width 17 height 19
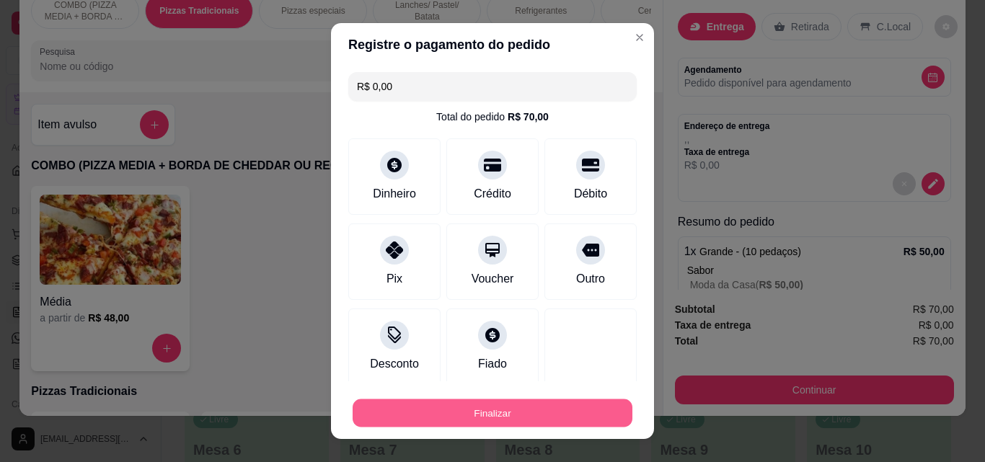
click at [571, 411] on button "Finalizar" at bounding box center [492, 413] width 280 height 28
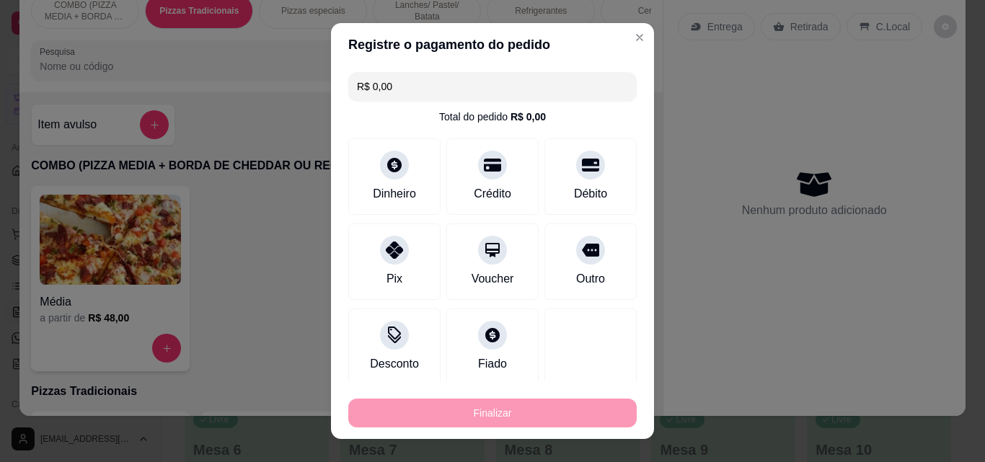
type input "-R$ 70,00"
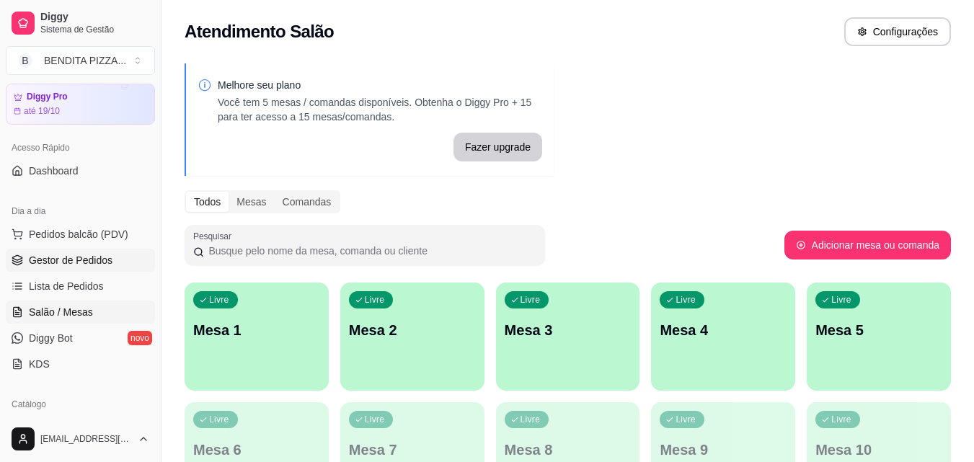
click at [71, 259] on span "Gestor de Pedidos" at bounding box center [71, 260] width 84 height 14
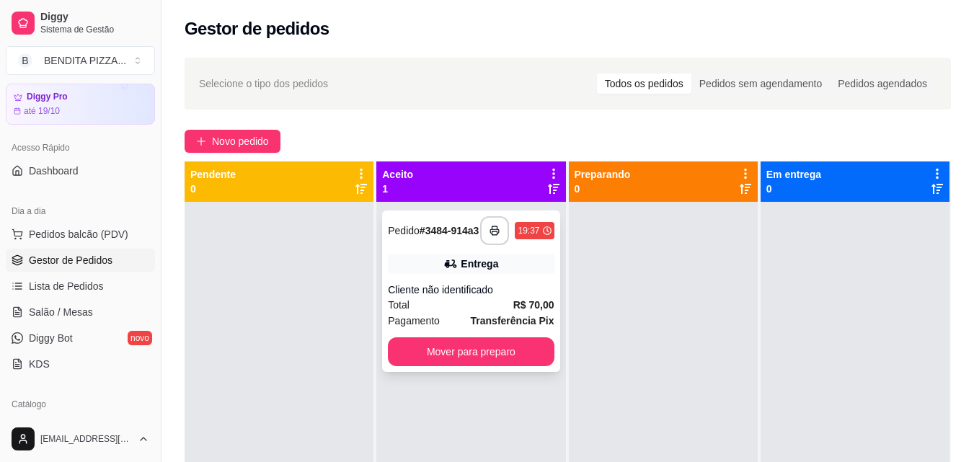
click at [494, 339] on div "**********" at bounding box center [470, 290] width 177 height 161
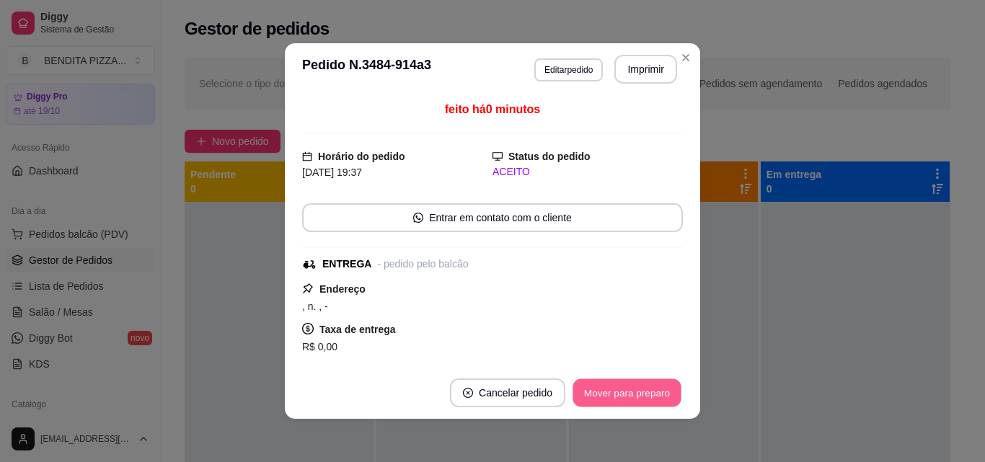
click at [608, 399] on button "Mover para preparo" at bounding box center [626, 393] width 108 height 28
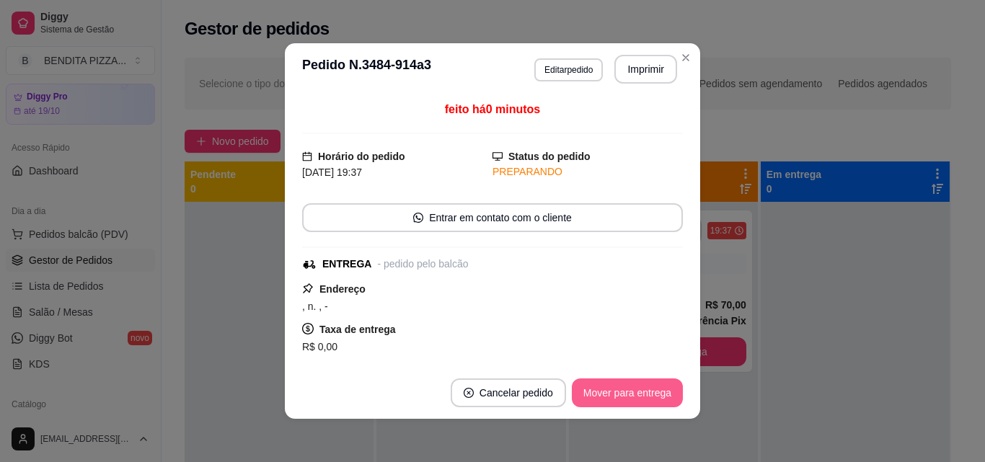
click at [608, 399] on button "Mover para entrega" at bounding box center [627, 392] width 111 height 29
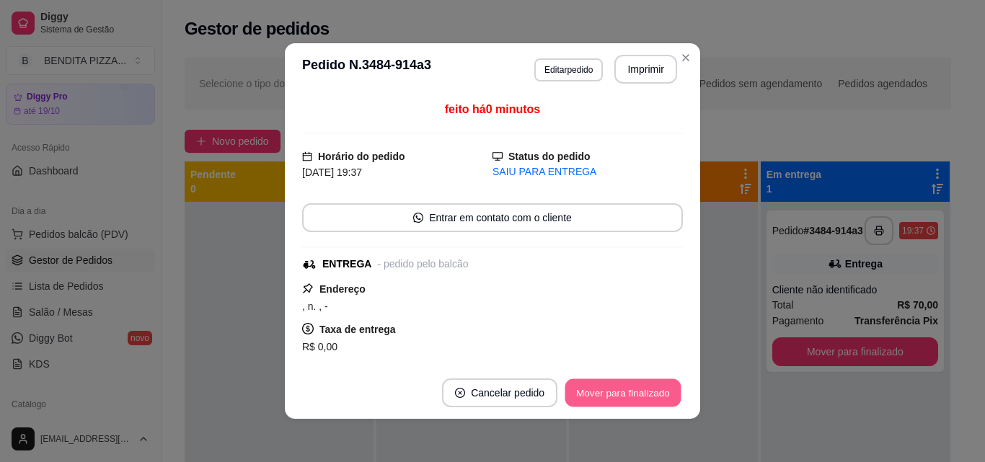
click at [608, 399] on button "Mover para finalizado" at bounding box center [623, 393] width 116 height 28
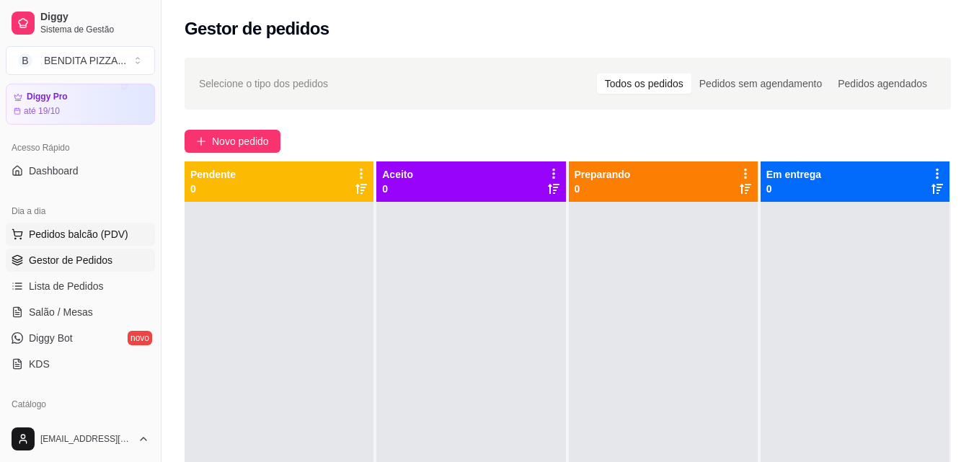
click at [103, 241] on button "Pedidos balcão (PDV)" at bounding box center [80, 234] width 149 height 23
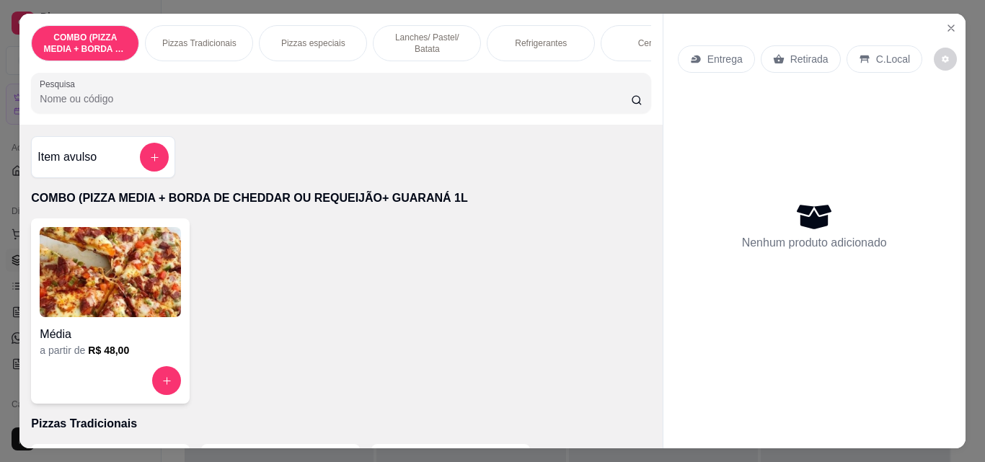
scroll to position [273, 0]
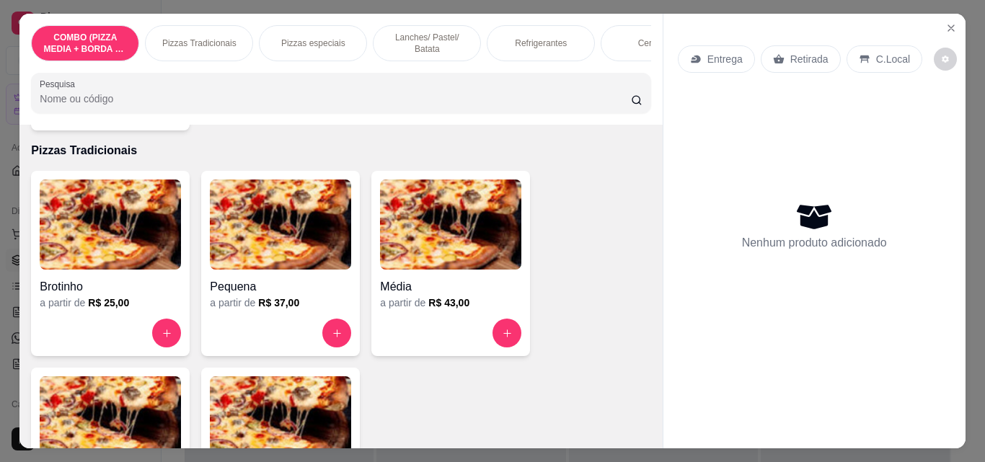
click at [285, 405] on img at bounding box center [280, 421] width 141 height 90
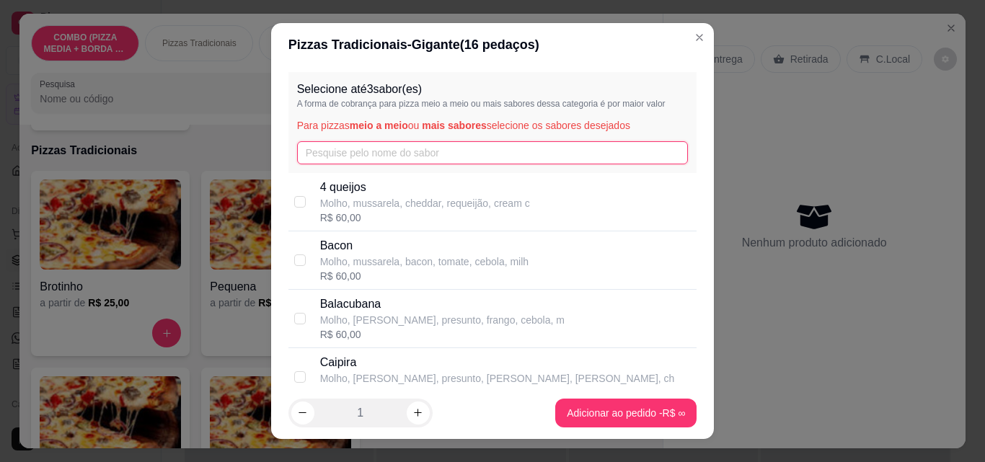
click at [445, 157] on input "text" at bounding box center [492, 152] width 391 height 23
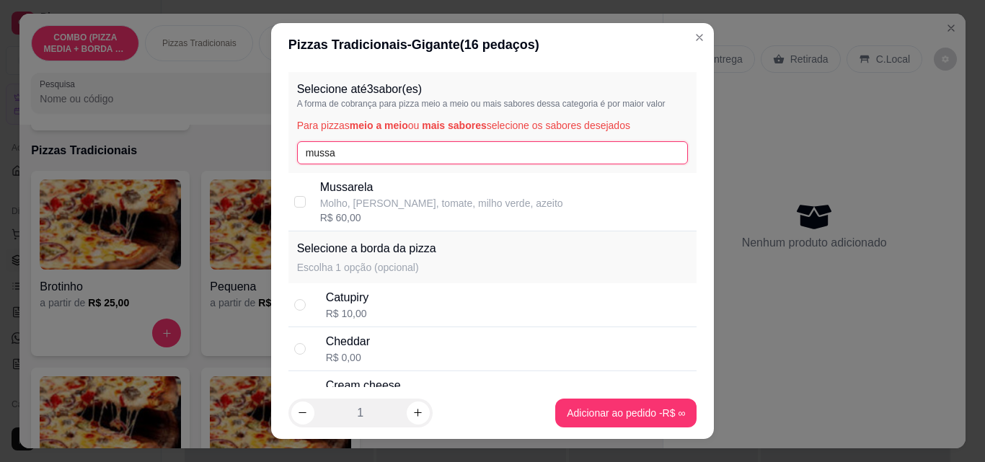
type input "mussa"
click at [431, 217] on div "R$ 60,00" at bounding box center [441, 217] width 243 height 14
checkbox input "true"
click at [416, 158] on input "mussa" at bounding box center [492, 152] width 391 height 23
type input "m"
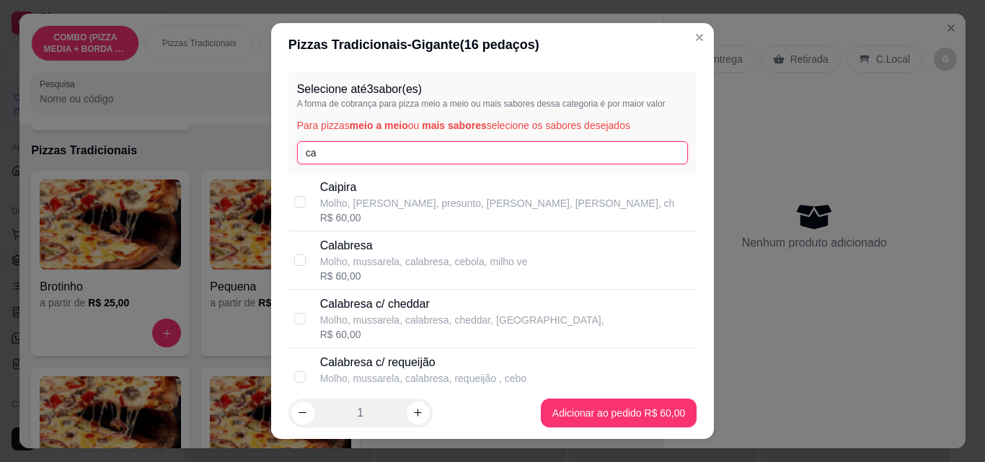
type input "ca"
click at [365, 246] on p "Calabresa" at bounding box center [424, 245] width 208 height 17
checkbox input "true"
